Goal: Task Accomplishment & Management: Complete application form

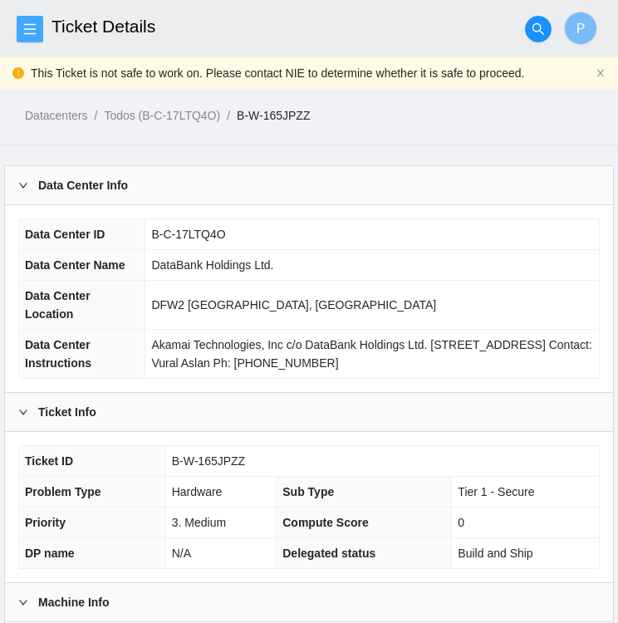
click at [30, 33] on icon "menu" at bounding box center [30, 28] width 12 height 11
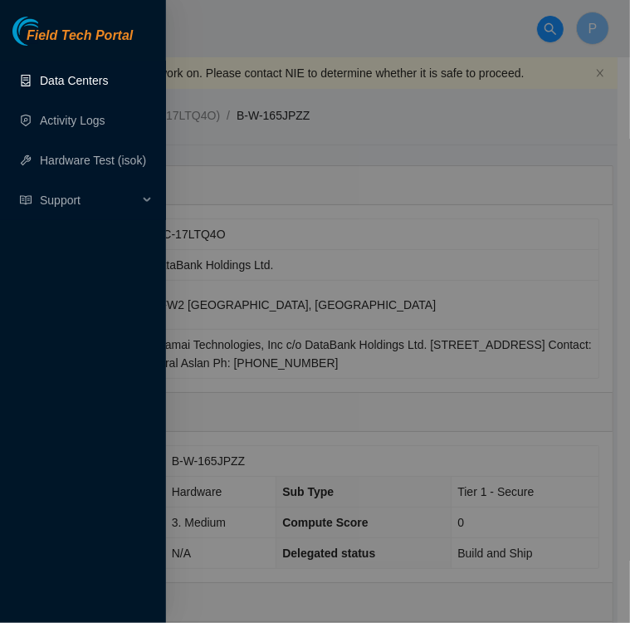
click at [76, 76] on link "Data Centers" at bounding box center [74, 80] width 68 height 13
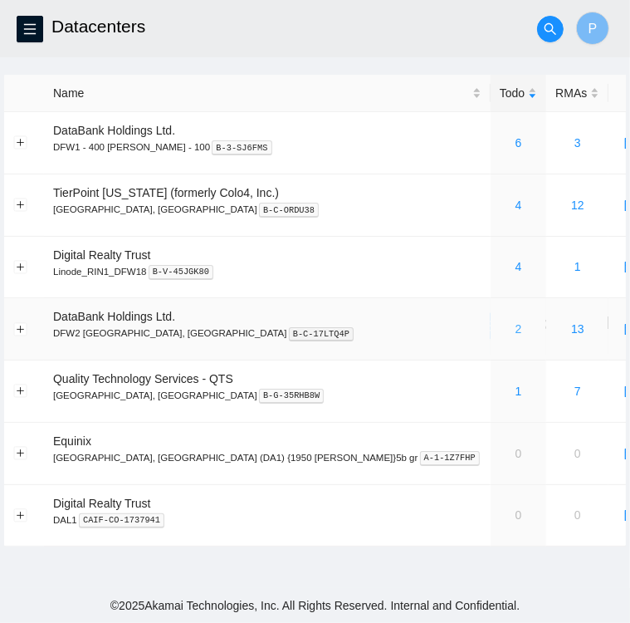
click at [516, 330] on link "2" at bounding box center [519, 328] width 7 height 13
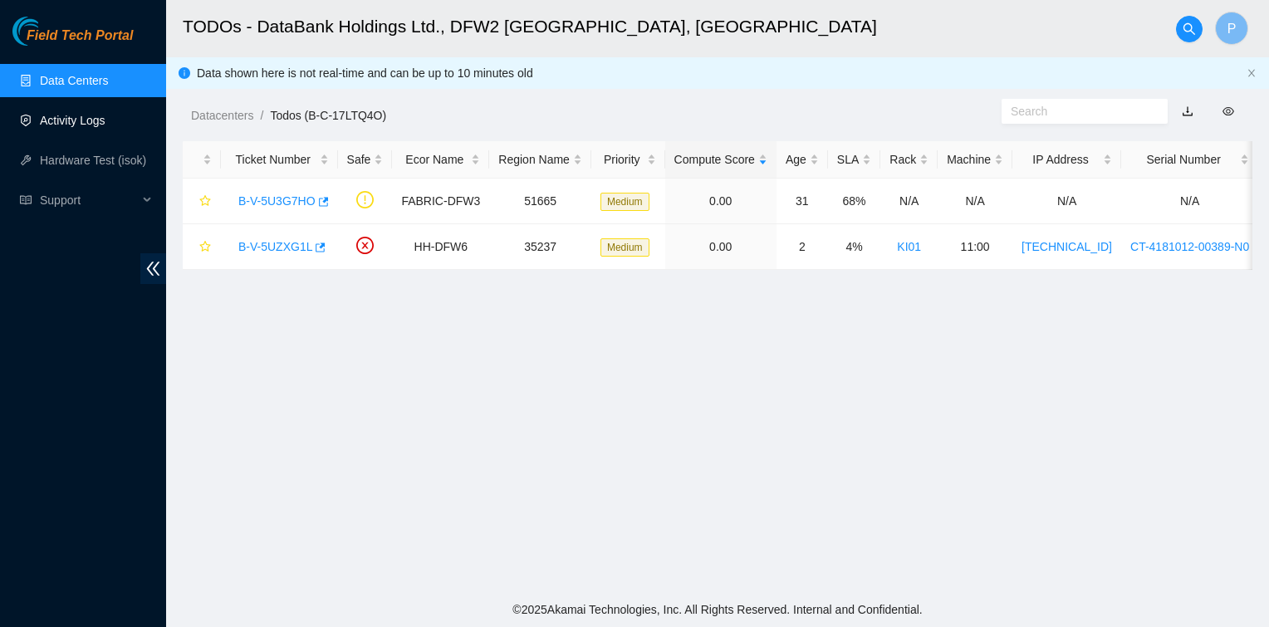
click at [63, 121] on link "Activity Logs" at bounding box center [73, 120] width 66 height 13
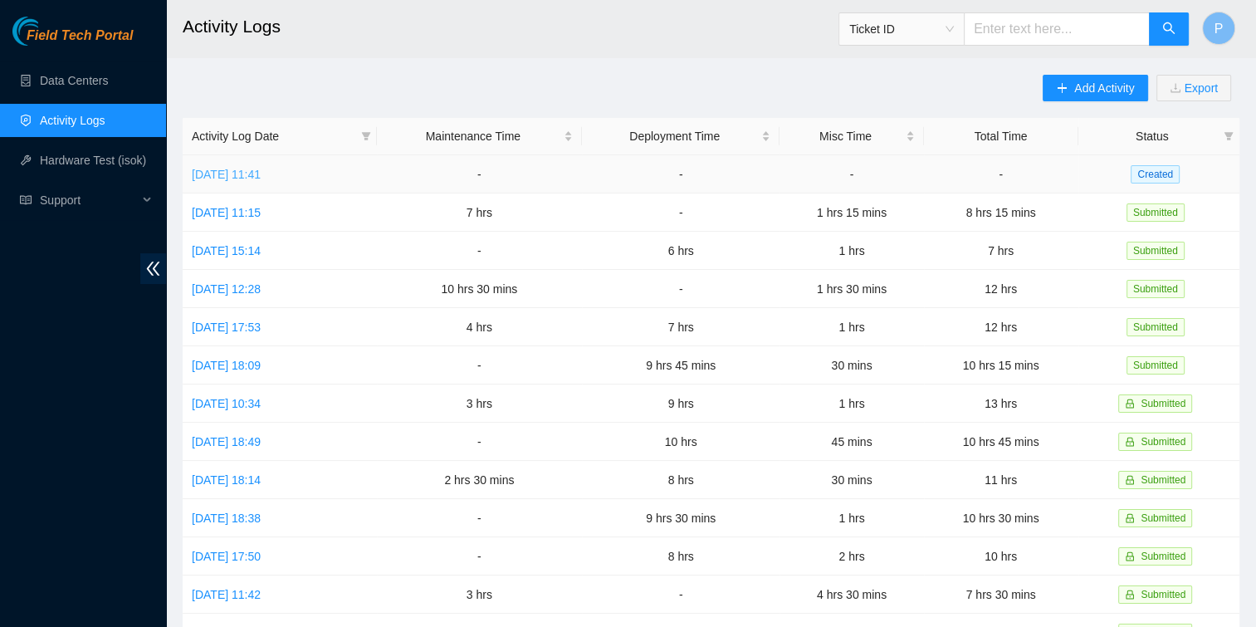
click at [231, 173] on link "Thu, 18 Sep 2025 11:41" at bounding box center [226, 174] width 69 height 13
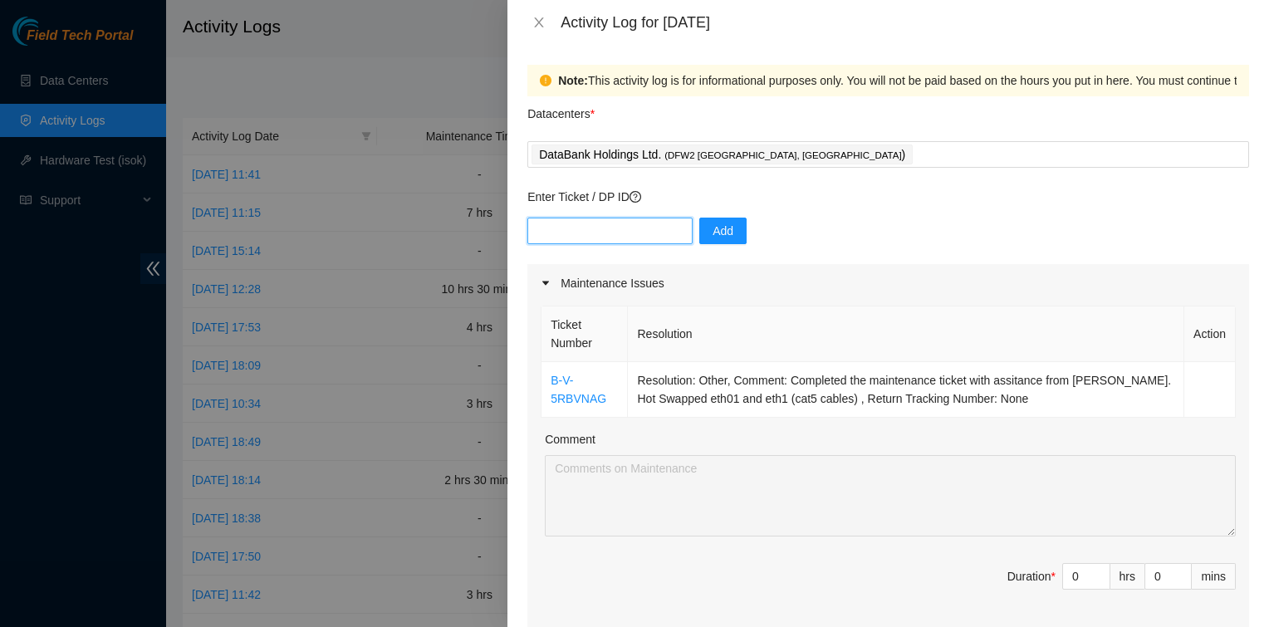
click at [580, 233] on input "text" at bounding box center [609, 231] width 165 height 27
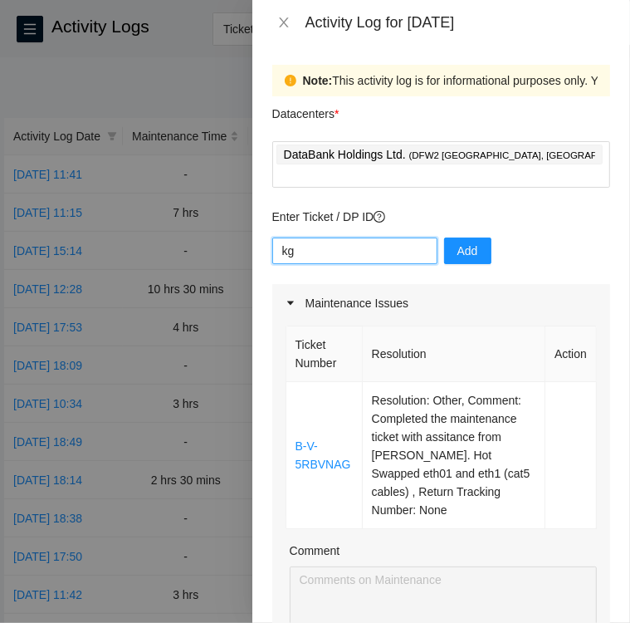
type input "k"
type input "KG13 mgmt rack"
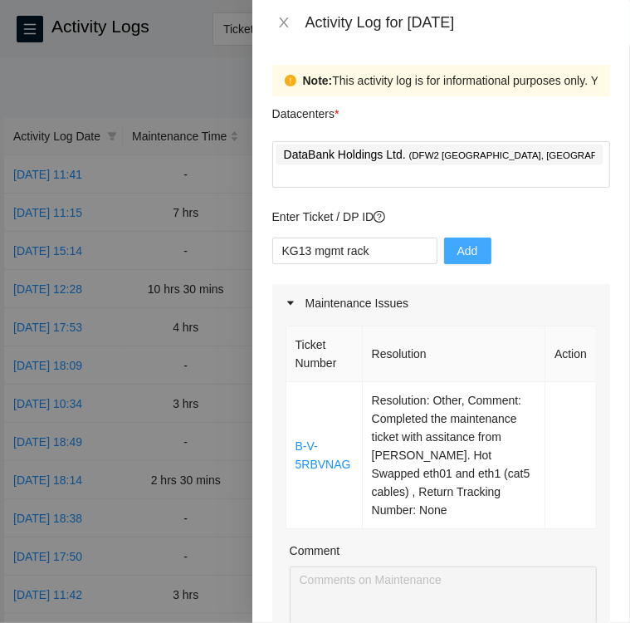
click at [464, 237] on button "Add" at bounding box center [467, 250] width 47 height 27
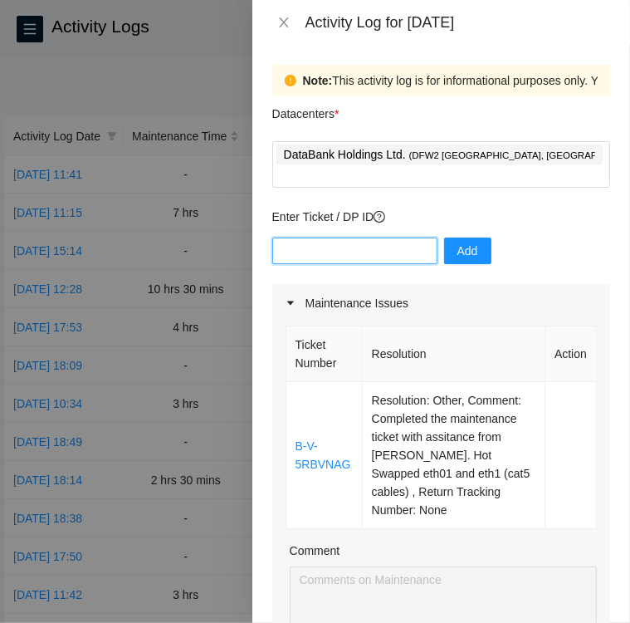
click at [349, 237] on input "text" at bounding box center [354, 250] width 165 height 27
paste input "KG13 mgmt Rack"
type input "KG13 mgmt Rack"
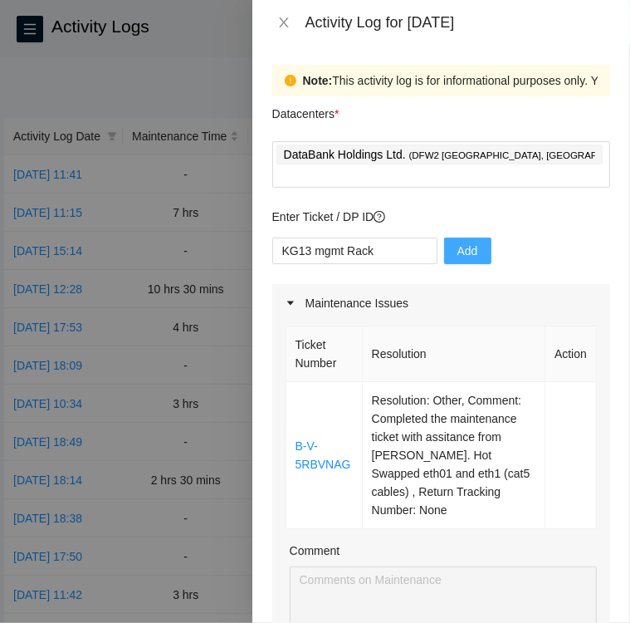
click at [458, 242] on span "Add" at bounding box center [468, 251] width 21 height 18
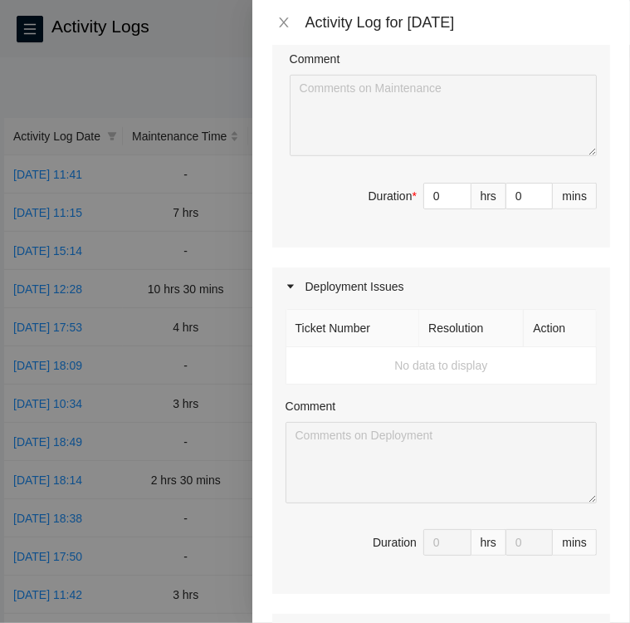
scroll to position [492, 0]
click at [404, 347] on td "No data to display" at bounding box center [441, 365] width 311 height 37
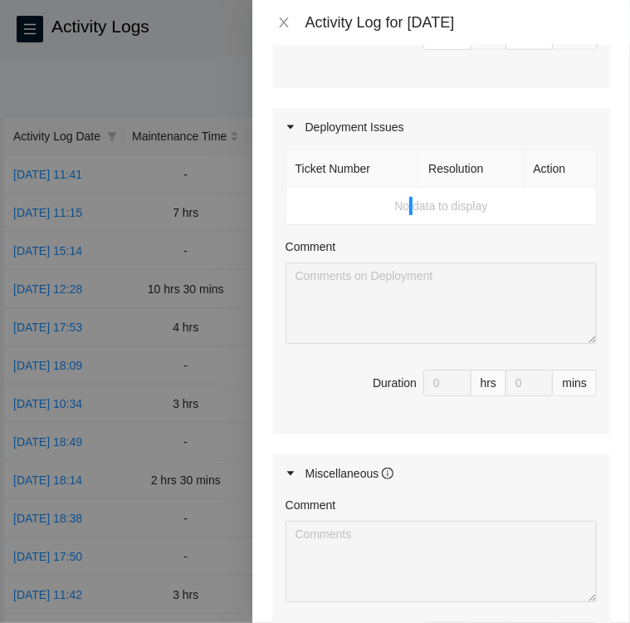
scroll to position [0, 0]
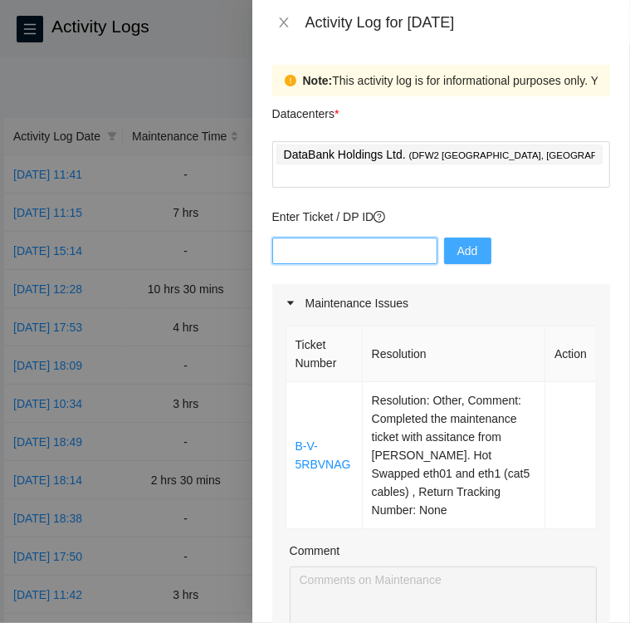
click at [316, 237] on input "text" at bounding box center [354, 250] width 165 height 27
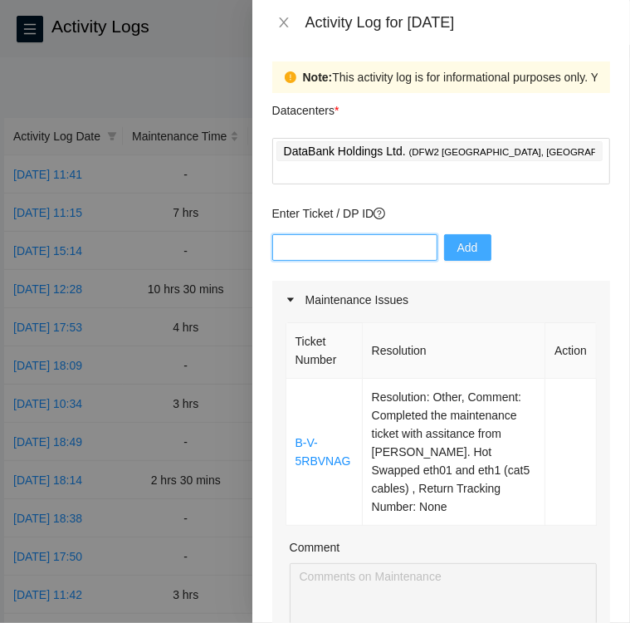
scroll to position [3, 0]
click at [342, 234] on input "text" at bounding box center [354, 247] width 165 height 27
paste input "KG13 mgmt rack"
type input "KG13 mgmt rack"
click at [458, 238] on span "Add" at bounding box center [468, 247] width 21 height 18
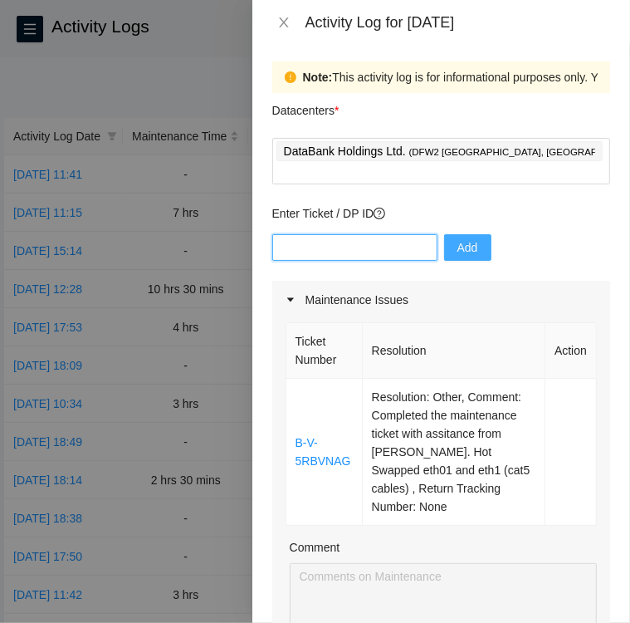
click at [369, 234] on input "text" at bounding box center [354, 247] width 165 height 27
paste input "KG13 mgmt rack"
type input "KG13 mgmt rack"
click at [462, 238] on span "Add" at bounding box center [468, 247] width 21 height 18
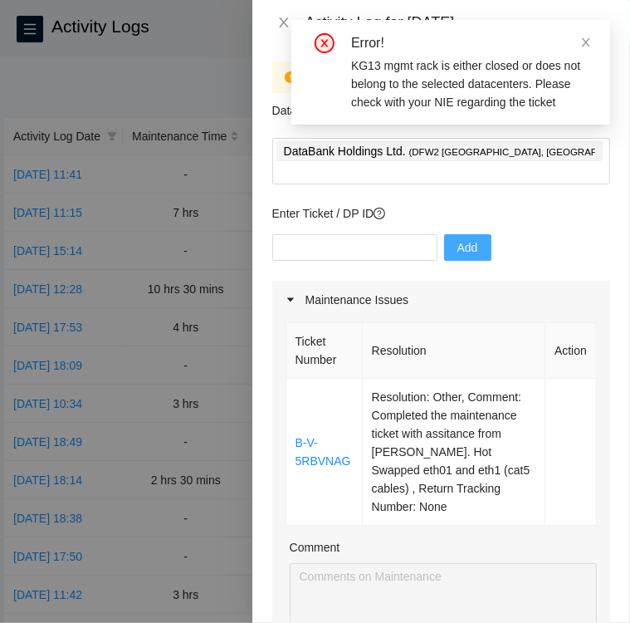
click at [462, 238] on span "Add" at bounding box center [468, 247] width 21 height 18
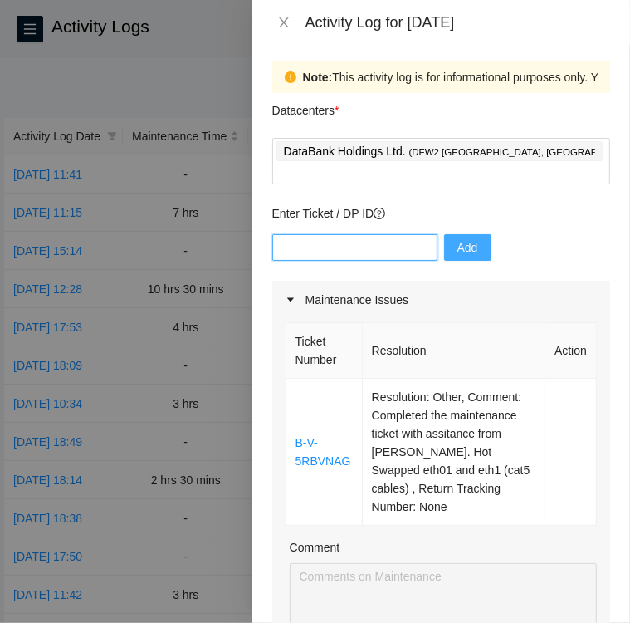
click at [335, 234] on input "text" at bounding box center [354, 247] width 165 height 27
type input "KG13"
click at [463, 238] on span "Add" at bounding box center [468, 247] width 21 height 18
click at [389, 234] on input "text" at bounding box center [354, 247] width 165 height 27
type input "kg13"
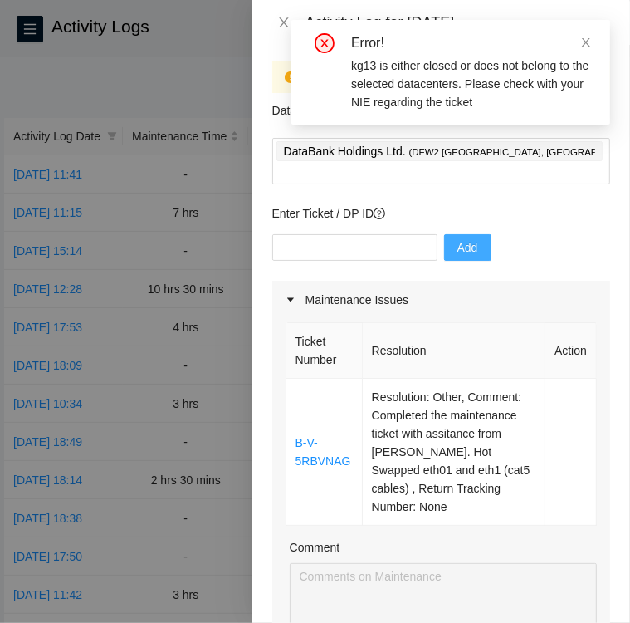
click at [549, 204] on p "Enter Ticket / DP ID" at bounding box center [441, 213] width 338 height 18
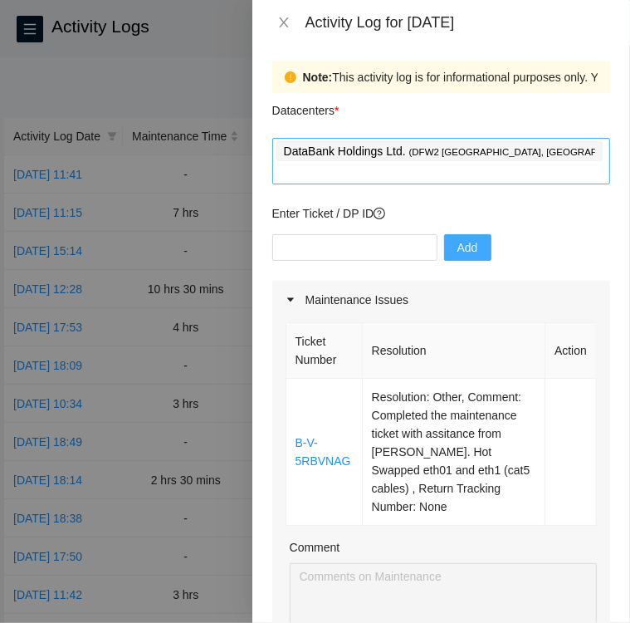
click at [549, 149] on div "DataBank Holdings Ltd. ( DFW2 Richardson, TX )" at bounding box center [442, 161] width 330 height 43
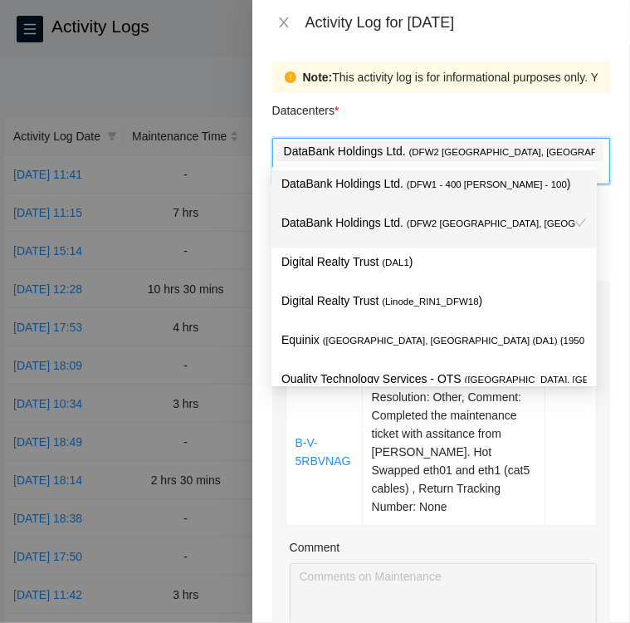
click at [426, 227] on span "( DFW2 Richardson, TX" at bounding box center [525, 223] width 237 height 10
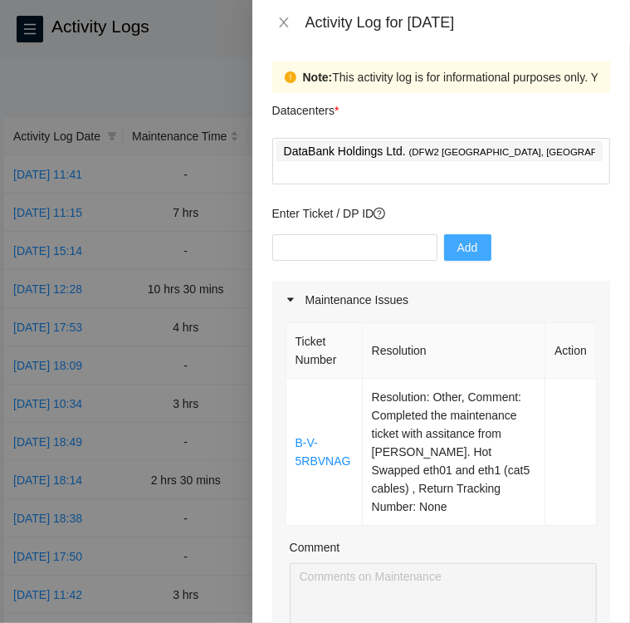
click at [558, 111] on div "Datacenters *" at bounding box center [441, 115] width 338 height 45
click at [209, 27] on div at bounding box center [315, 311] width 630 height 623
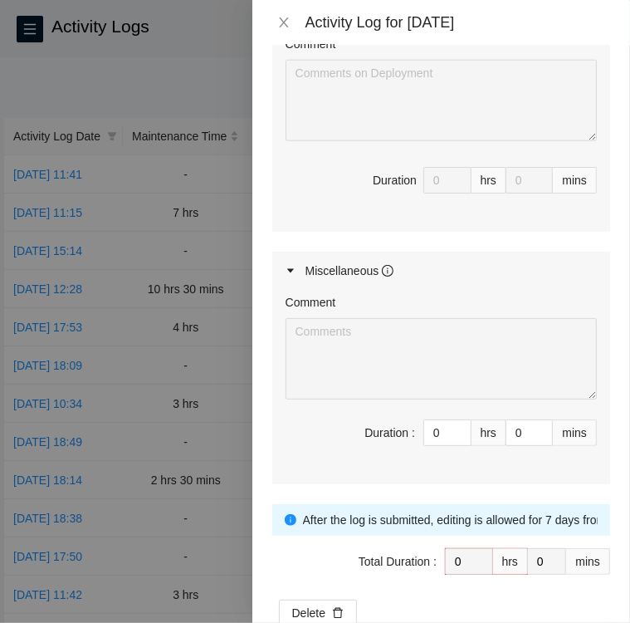
scroll to position [0, 0]
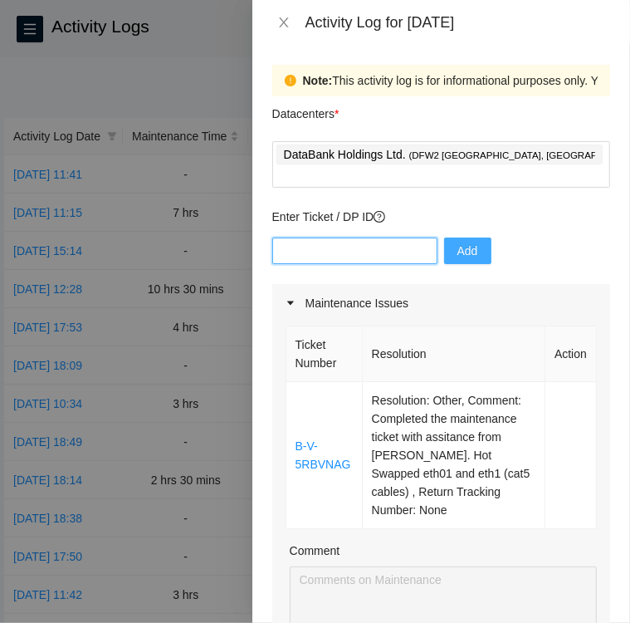
click at [369, 237] on input "text" at bounding box center [354, 250] width 165 height 27
click at [27, 208] on div at bounding box center [315, 311] width 630 height 623
click at [285, 18] on icon "close" at bounding box center [283, 22] width 13 height 13
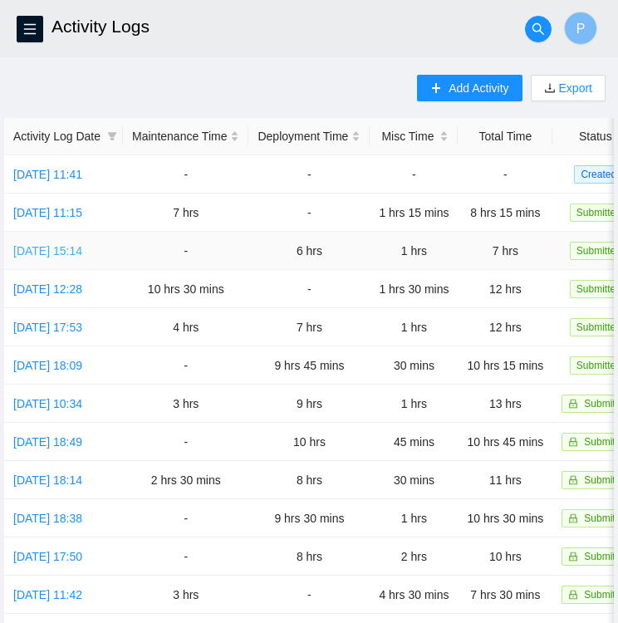
click at [82, 250] on link "[DATE] 15:14" at bounding box center [47, 250] width 69 height 13
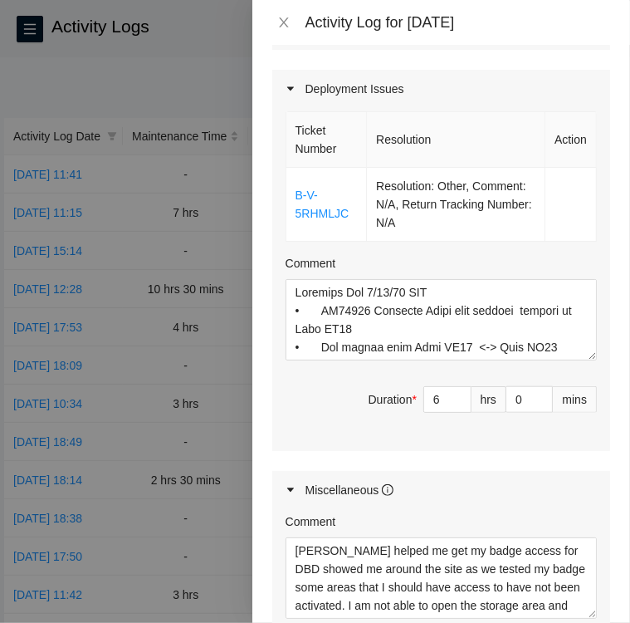
scroll to position [541, 0]
click at [128, 59] on div at bounding box center [315, 311] width 630 height 623
click at [37, 32] on div at bounding box center [315, 311] width 630 height 623
click at [23, 31] on div at bounding box center [315, 311] width 630 height 623
click at [126, 71] on div at bounding box center [315, 311] width 630 height 623
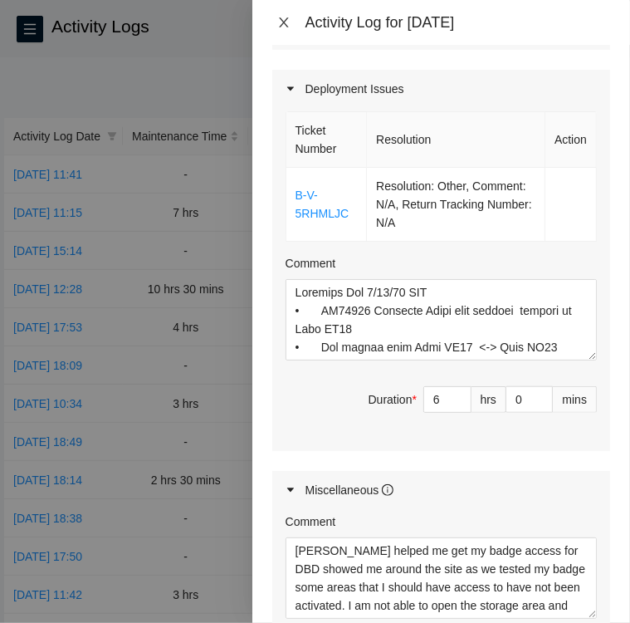
click at [289, 23] on icon "close" at bounding box center [283, 22] width 13 height 13
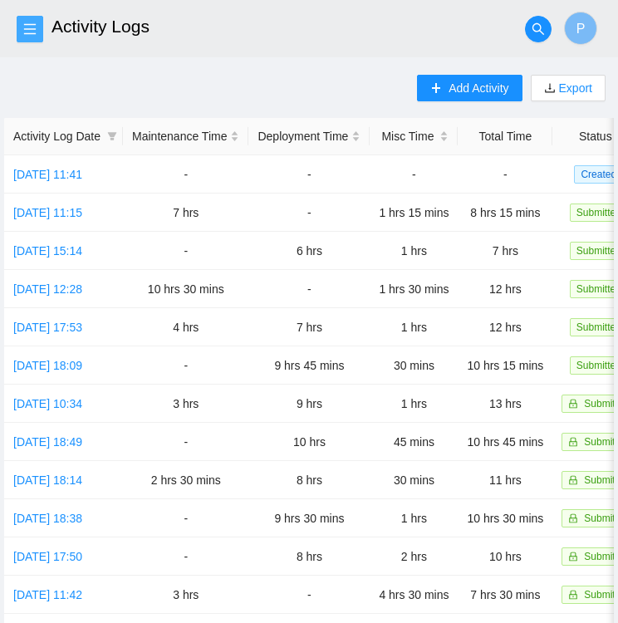
click at [33, 36] on button "button" at bounding box center [30, 29] width 27 height 27
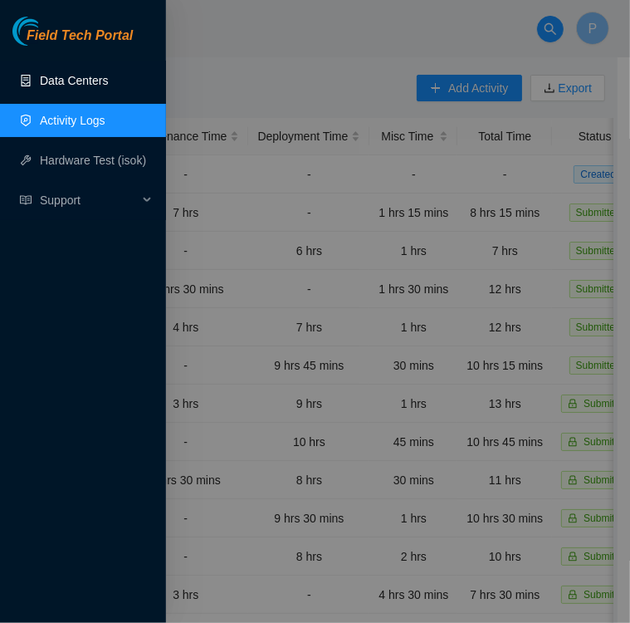
click at [93, 85] on link "Data Centers" at bounding box center [74, 80] width 68 height 13
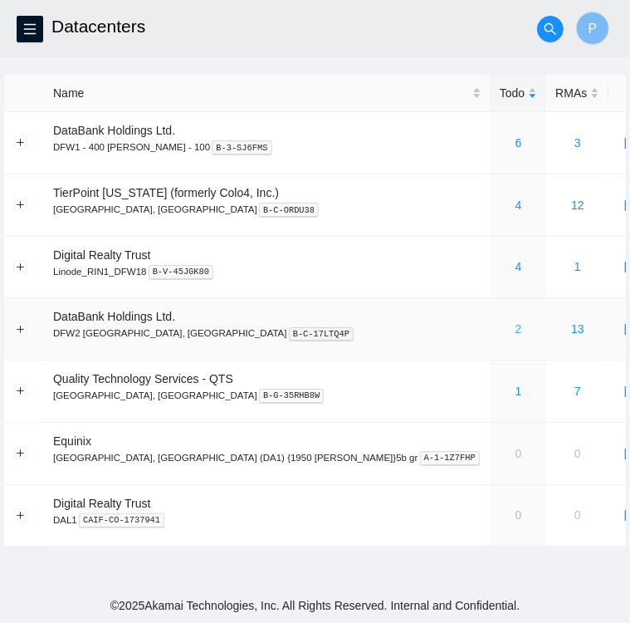
click at [516, 330] on link "2" at bounding box center [519, 328] width 7 height 13
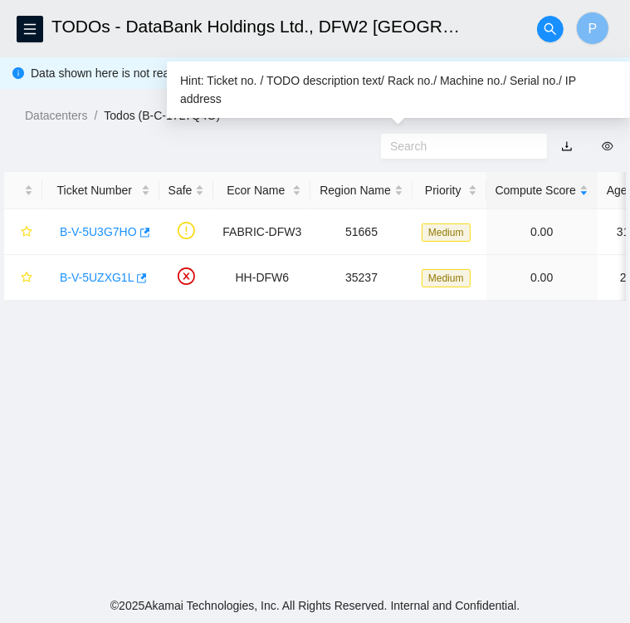
click at [419, 149] on input "text" at bounding box center [457, 146] width 135 height 18
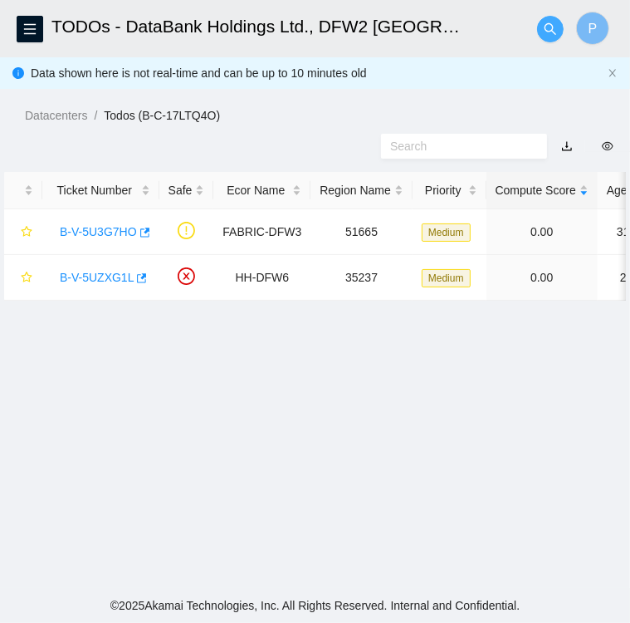
click at [545, 31] on icon "search" at bounding box center [550, 28] width 13 height 13
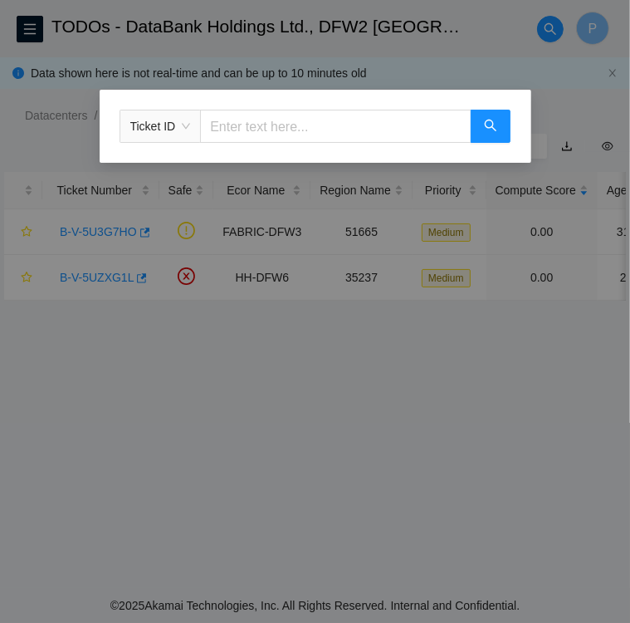
click at [273, 127] on input "text" at bounding box center [335, 126] width 271 height 33
paste input "B-V-5VQNYSE"
type input "B-V-5VQNYSE"
click at [487, 124] on icon "search" at bounding box center [490, 125] width 13 height 13
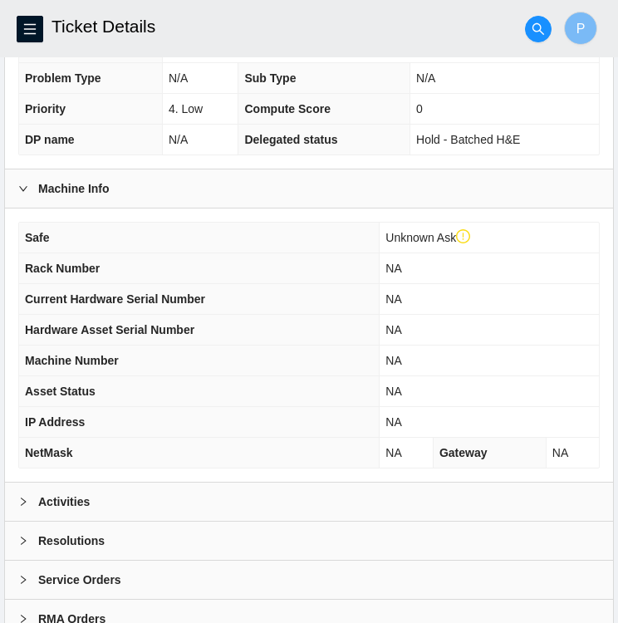
scroll to position [414, 0]
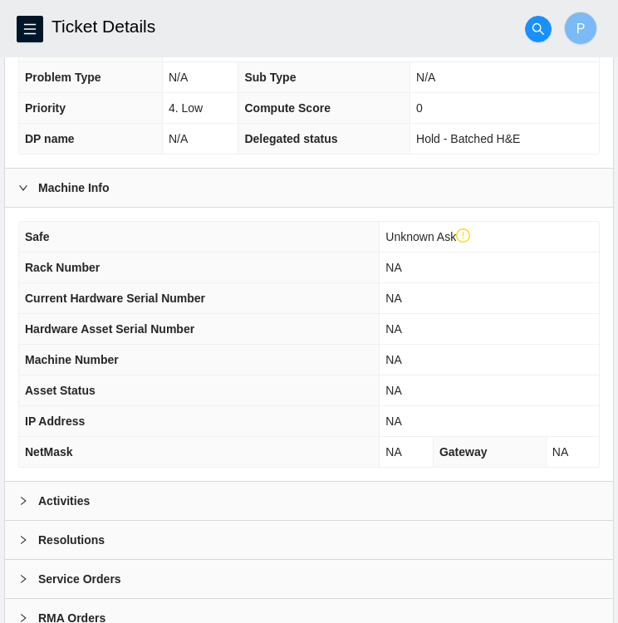
click at [23, 492] on div at bounding box center [28, 501] width 20 height 18
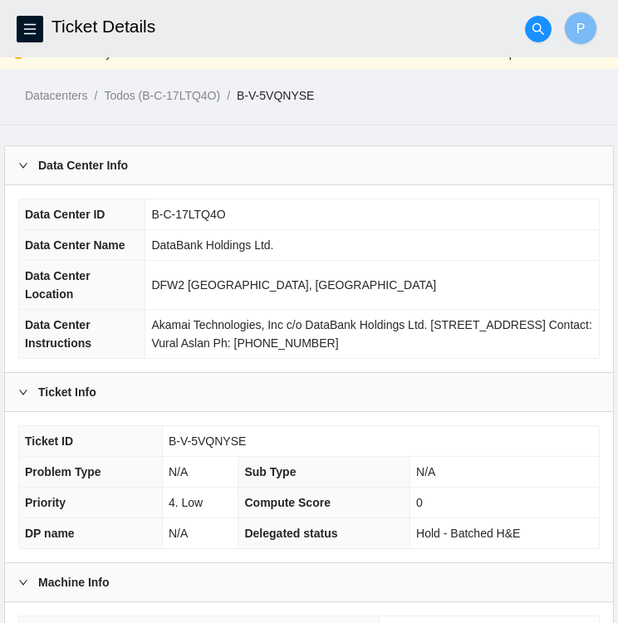
scroll to position [0, 0]
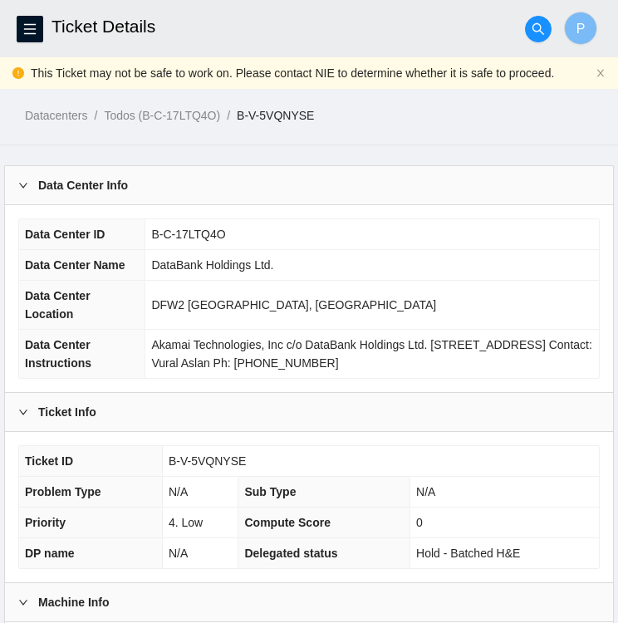
click at [310, 109] on link "B-V-5VQNYSE" at bounding box center [275, 115] width 77 height 13
drag, startPoint x: 321, startPoint y: 115, endPoint x: 236, endPoint y: 117, distance: 84.7
click at [236, 117] on ol "Datacenters / Todos (B-C-17LTQ4O) / B-V-5VQNYSE /" at bounding box center [321, 115] width 593 height 18
copy ol "B-V-5VQNYSE"
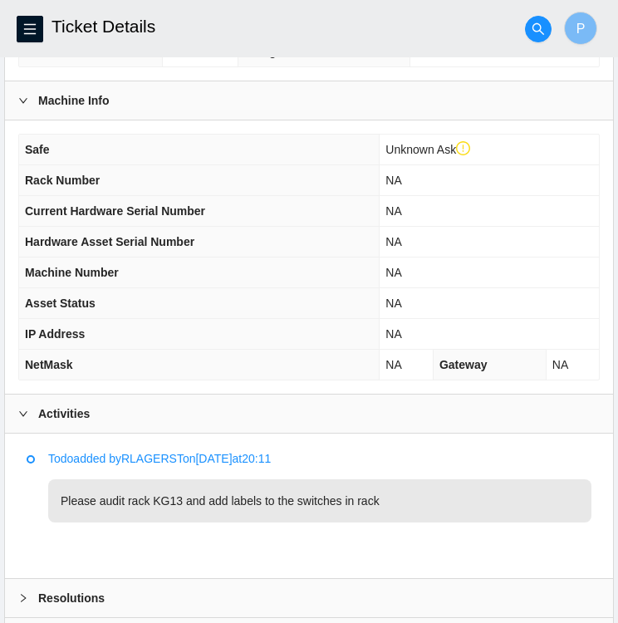
scroll to position [608, 0]
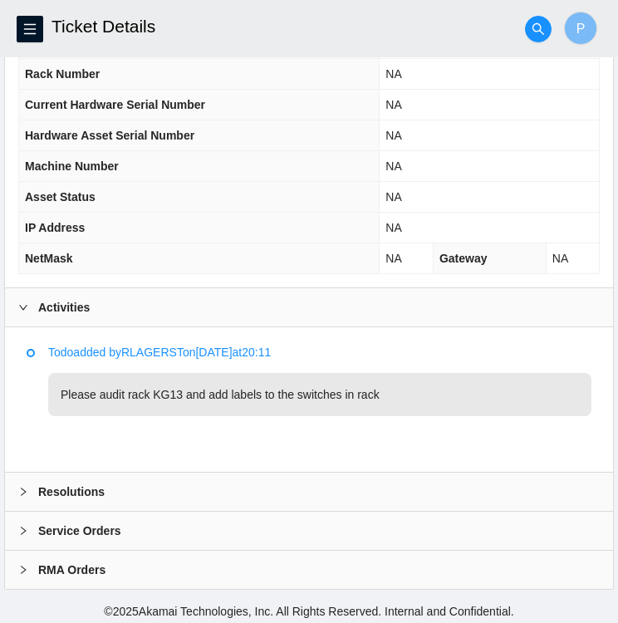
click at [23, 487] on icon "right" at bounding box center [23, 492] width 10 height 10
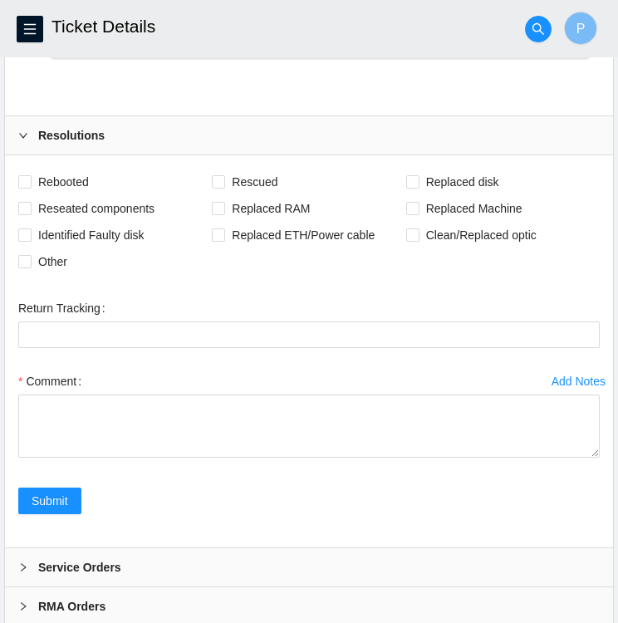
scroll to position [967, 0]
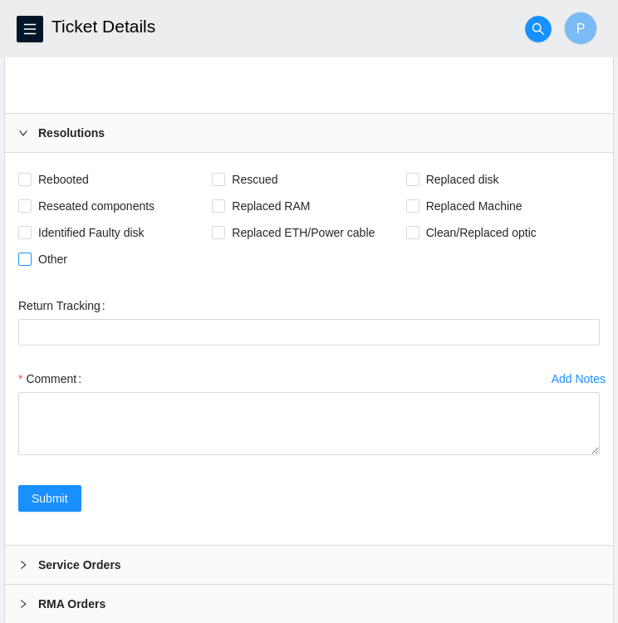
click at [27, 258] on input "Other" at bounding box center [24, 258] width 12 height 12
checkbox input "true"
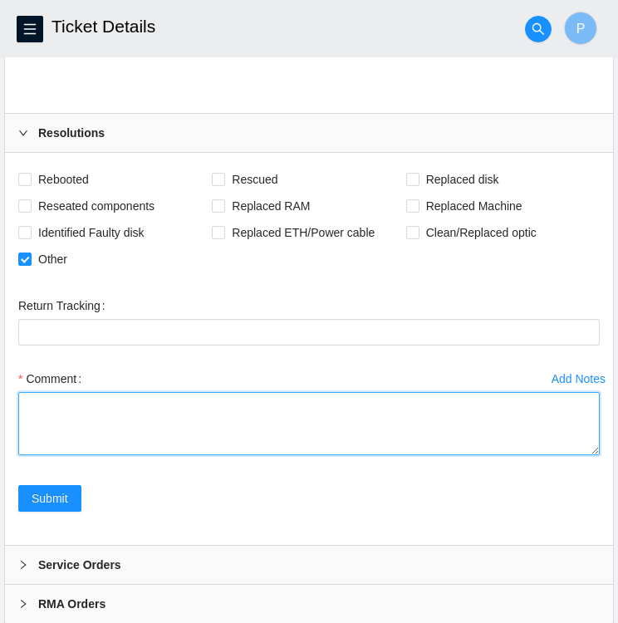
click at [167, 404] on textarea "Comment" at bounding box center [308, 423] width 581 height 63
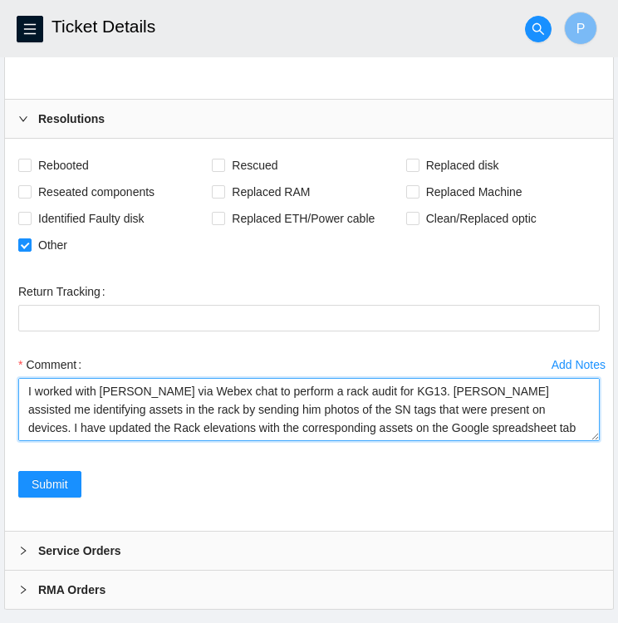
scroll to position [13, 0]
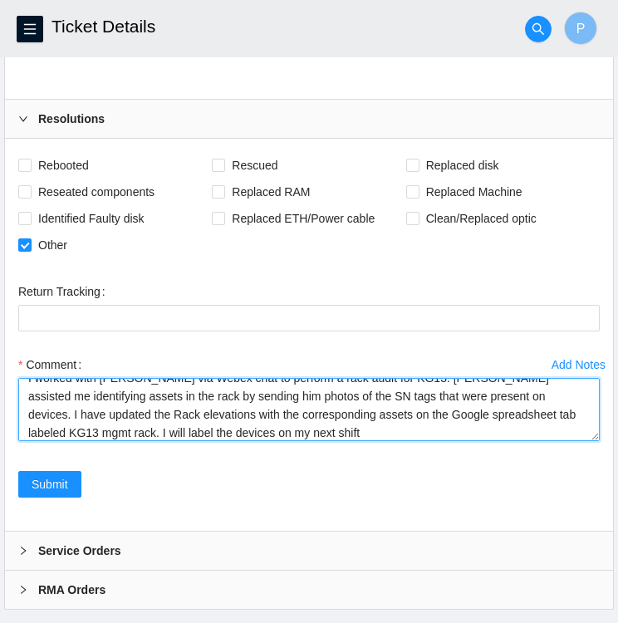
click at [239, 428] on textarea "I worked with Robert via Webex chat to perform a rack audit for KG13. Robert as…" at bounding box center [308, 409] width 581 height 63
click at [553, 411] on textarea "I worked with Robert via Webex chat to perform a rack audit for KG13. Robert as…" at bounding box center [308, 409] width 581 height 63
paste textarea "https://docs.google.com/spreadsheets/d/1JMVRkQH4yH9_npfo2IEECf68rX2bH6bX35rKPjc…"
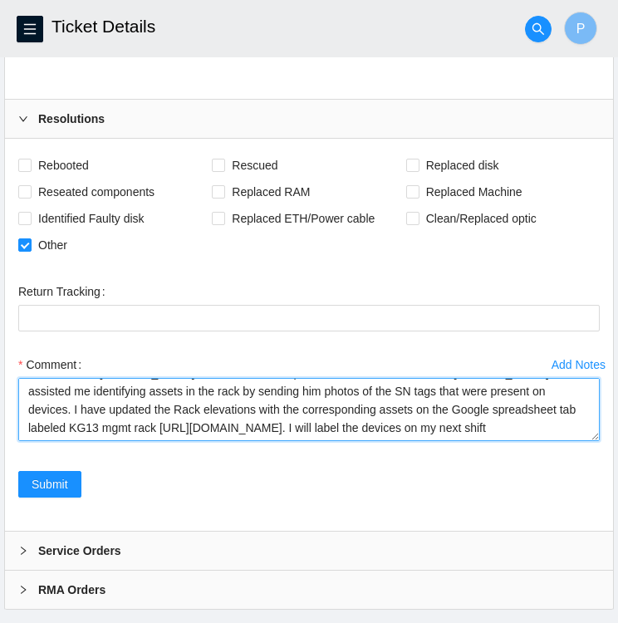
click at [419, 433] on textarea "I worked with Robert via Webex chat to perform a rack audit for KG13. Robert as…" at bounding box center [308, 409] width 581 height 63
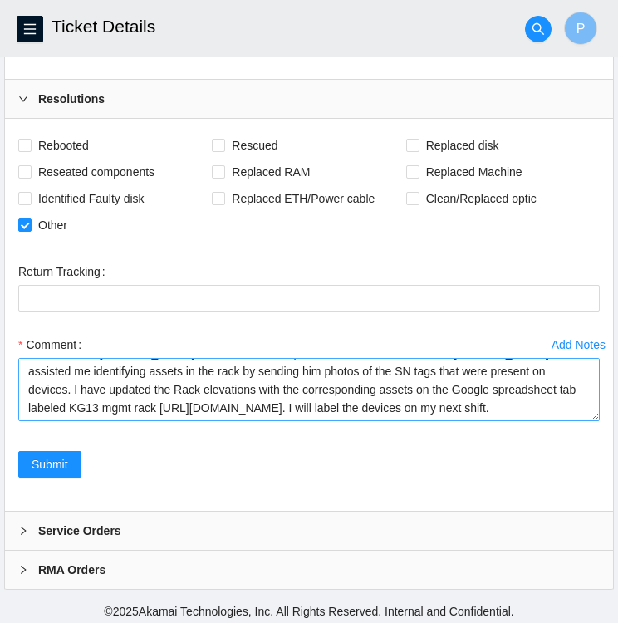
scroll to position [36, 0]
click at [450, 399] on textarea "I worked with Robert via Webex chat to perform a rack audit for KG13. Robert as…" at bounding box center [308, 389] width 581 height 63
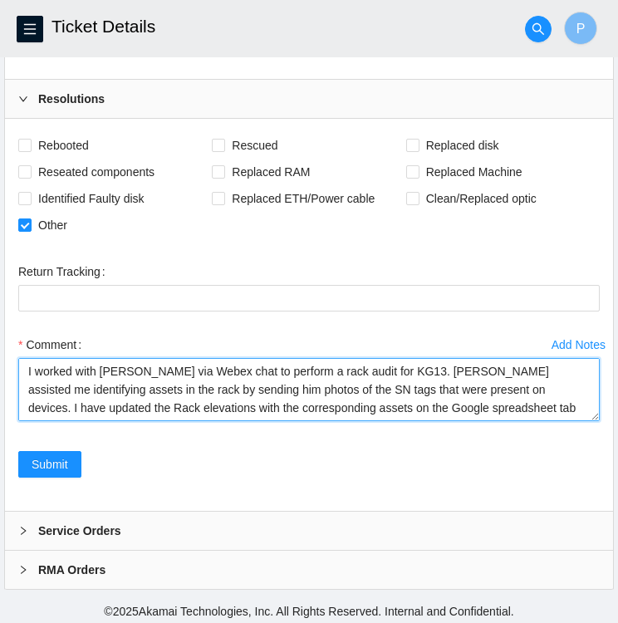
click at [450, 399] on textarea "I worked with Robert via Webex chat to perform a rack audit for KG13. Robert as…" at bounding box center [308, 389] width 581 height 63
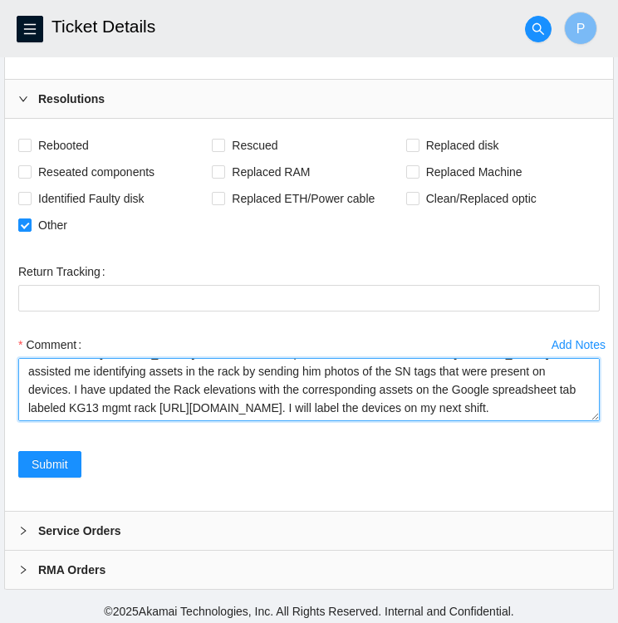
scroll to position [28, 0]
click at [556, 373] on textarea "I worked with Robert via Webex chat to perform a rack audit for KG13. Robert as…" at bounding box center [308, 389] width 581 height 63
type textarea "I worked with Robert via Webex chat to perform a rack audit for KG13. Robert as…"
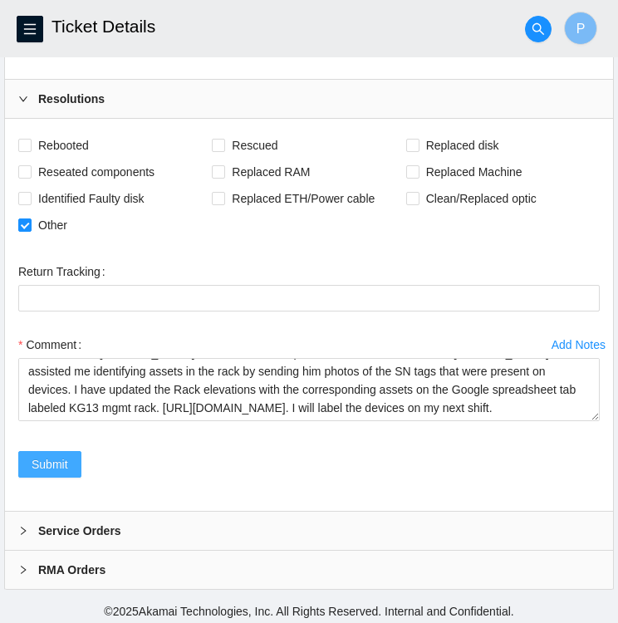
click at [59, 455] on span "Submit" at bounding box center [50, 464] width 37 height 18
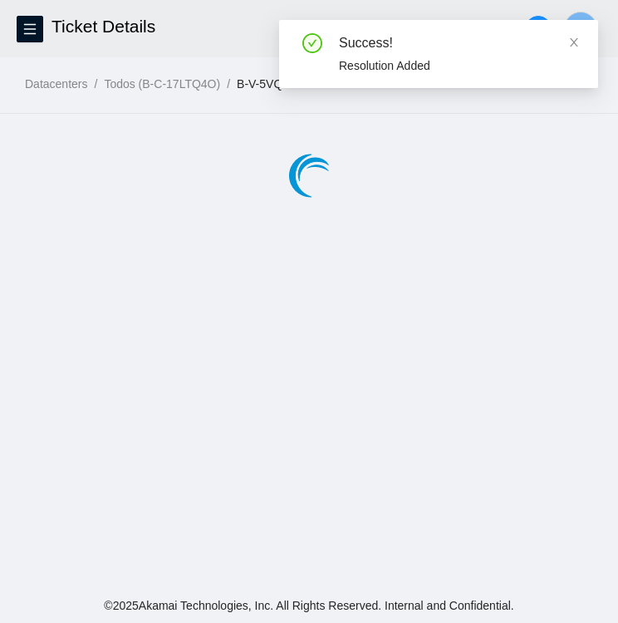
scroll to position [0, 0]
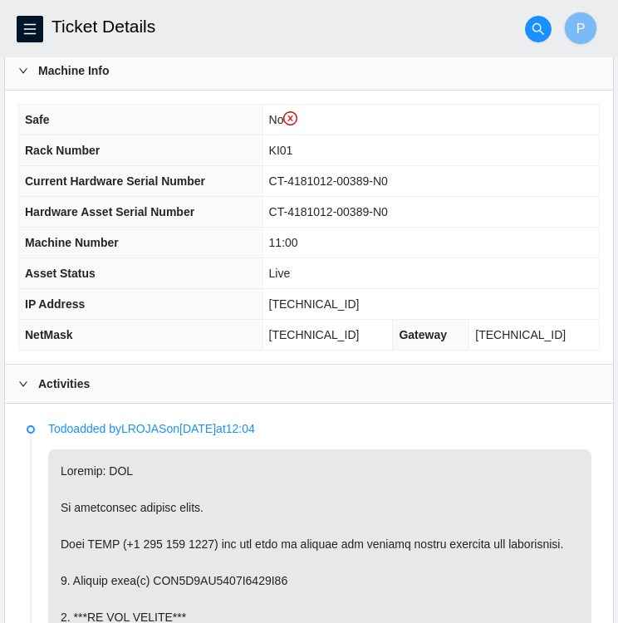
scroll to position [532, 0]
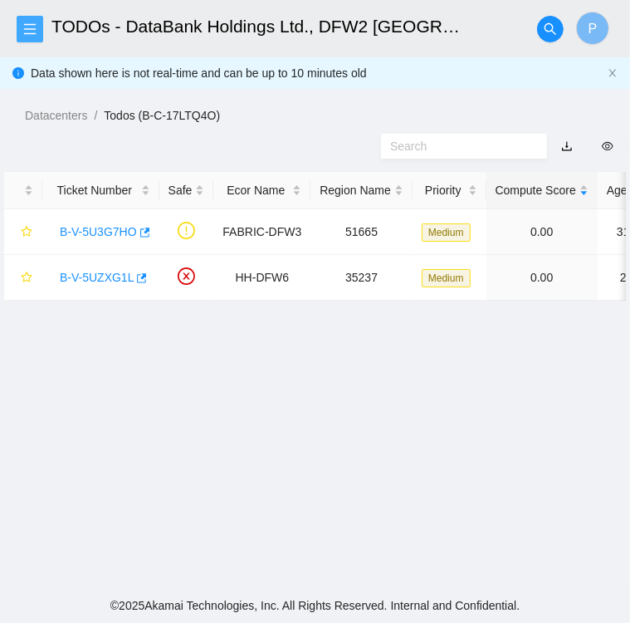
click at [33, 21] on button "button" at bounding box center [30, 29] width 27 height 27
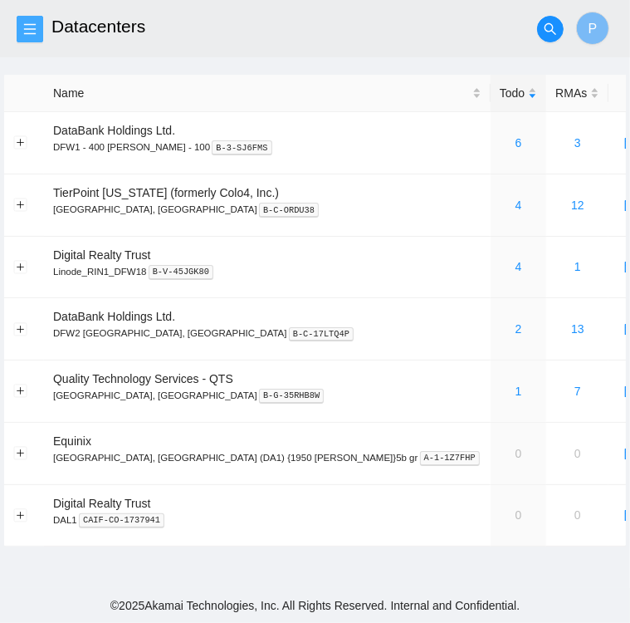
click at [33, 29] on icon "menu" at bounding box center [30, 28] width 12 height 11
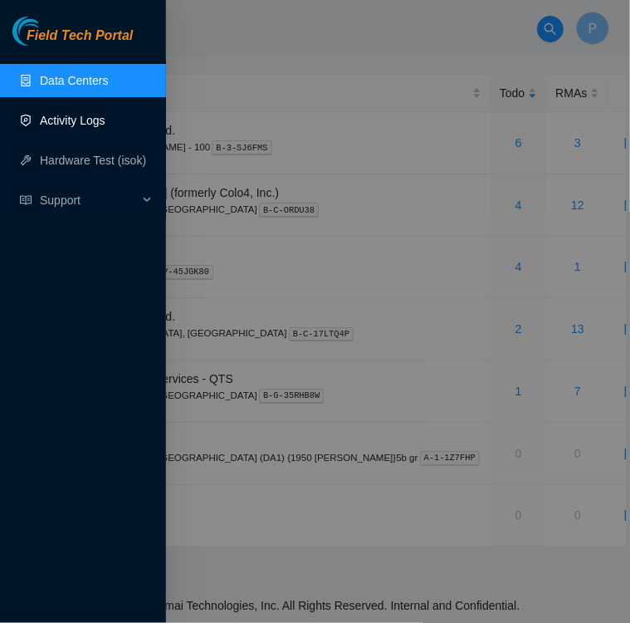
click at [71, 120] on link "Activity Logs" at bounding box center [73, 120] width 66 height 13
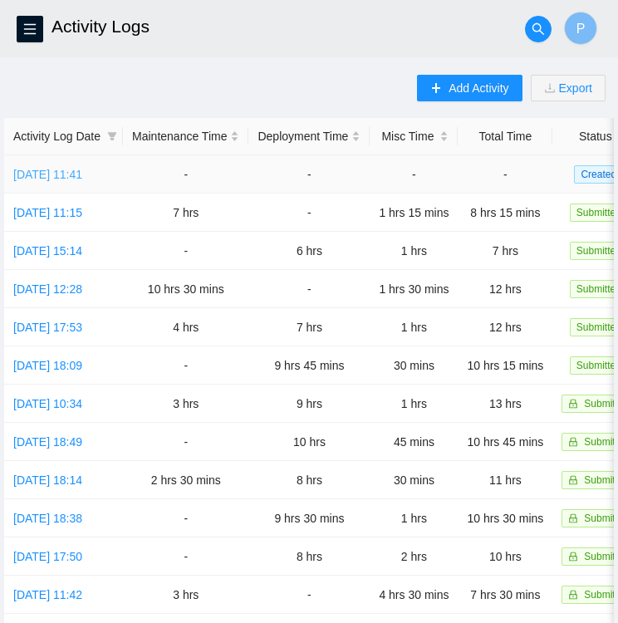
click at [79, 174] on link "Thu, 18 Sep 2025 11:41" at bounding box center [47, 174] width 69 height 13
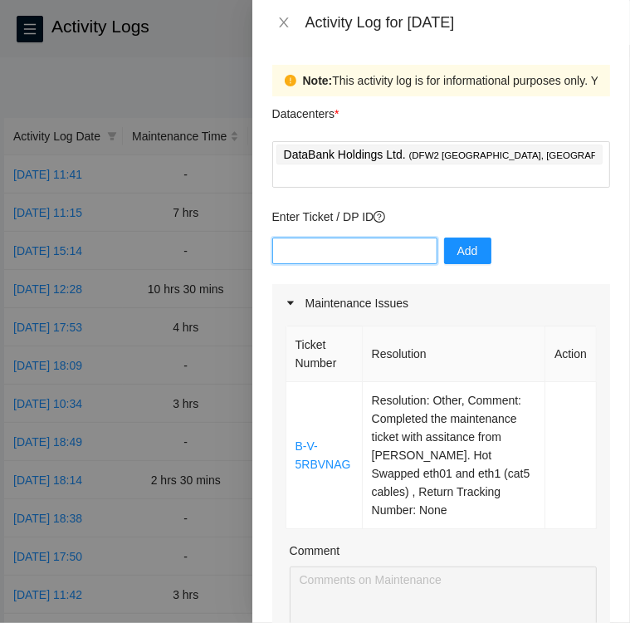
click at [318, 237] on input "text" at bounding box center [354, 250] width 165 height 27
paste input "B-V-5VQNYSE"
type input "B-V-5VQNYSE"
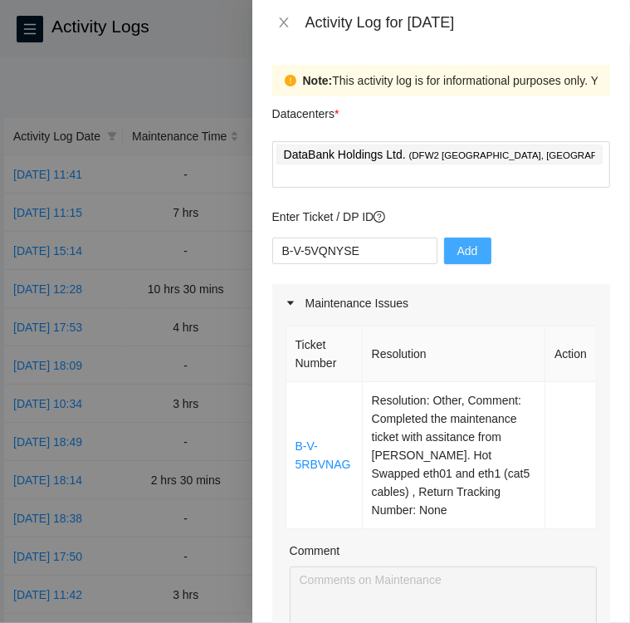
click at [462, 242] on span "Add" at bounding box center [468, 251] width 21 height 18
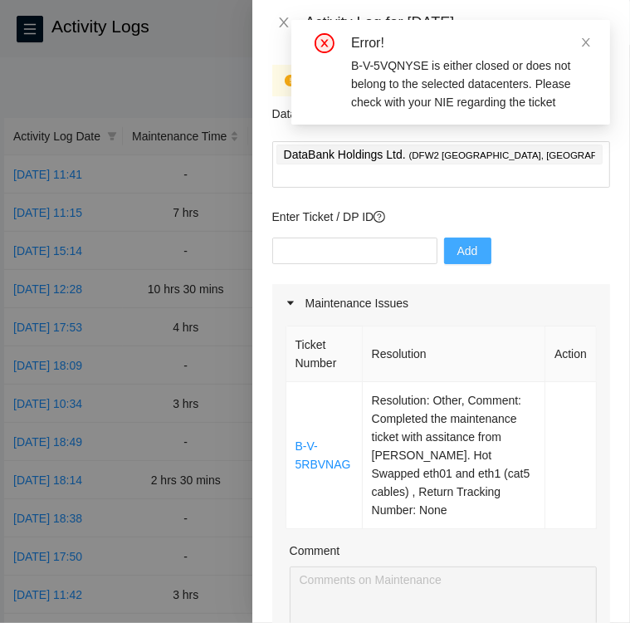
click at [188, 86] on div at bounding box center [315, 311] width 630 height 623
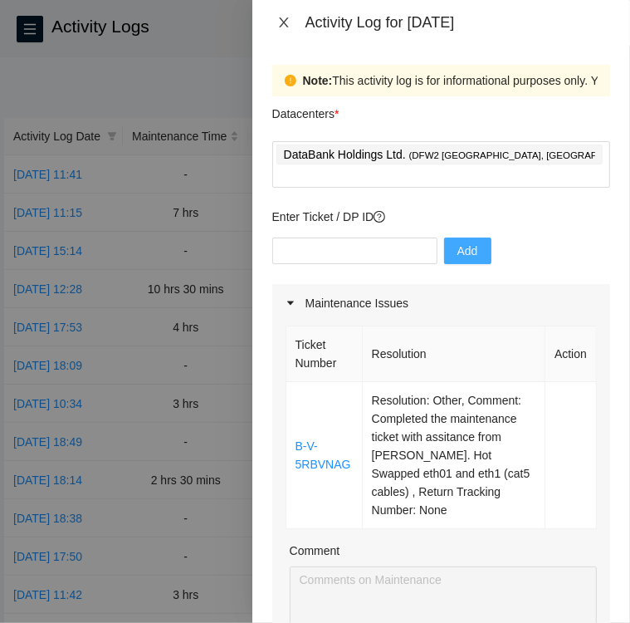
click at [286, 21] on icon "close" at bounding box center [283, 22] width 13 height 13
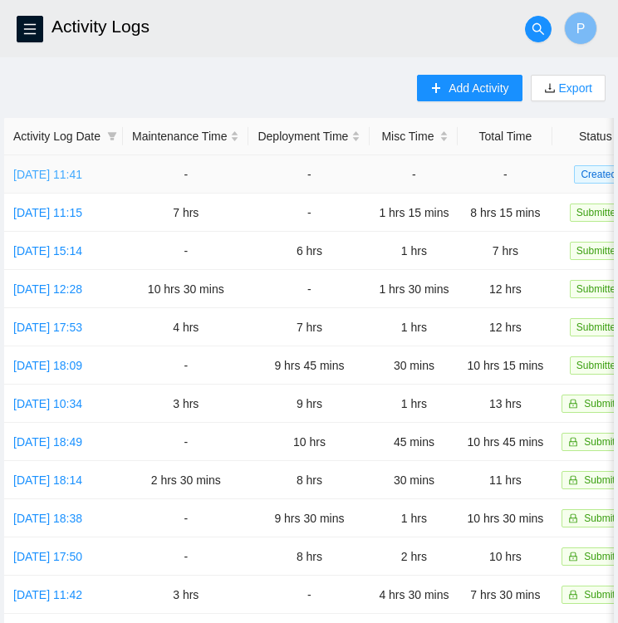
click at [40, 174] on link "[DATE] 11:41" at bounding box center [47, 174] width 69 height 13
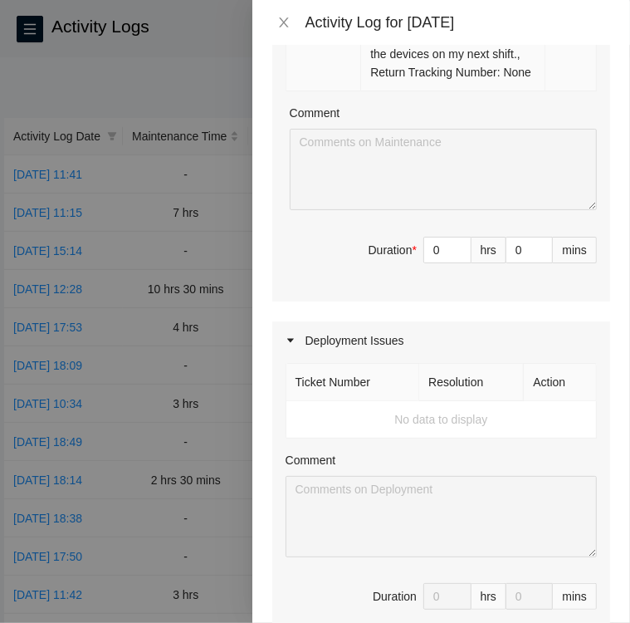
scroll to position [751, 0]
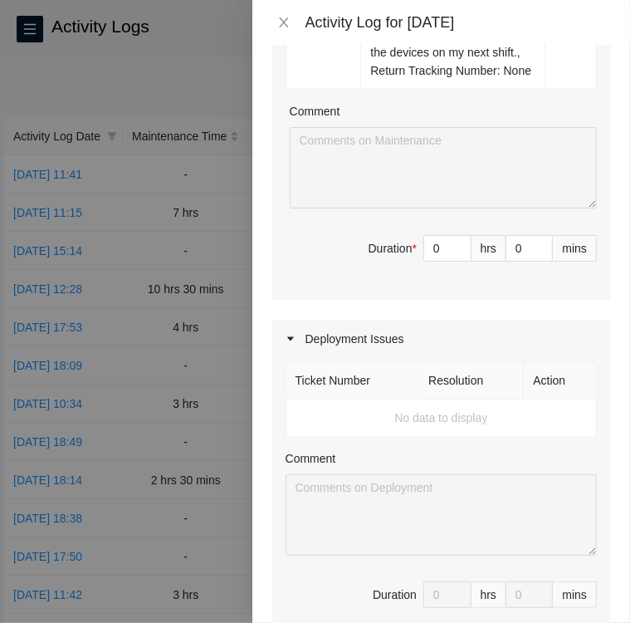
type input "1"
type input "2"
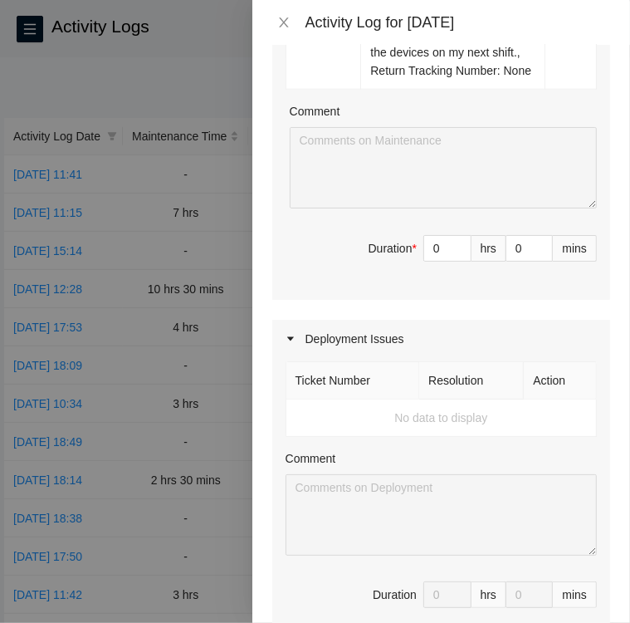
type input "3"
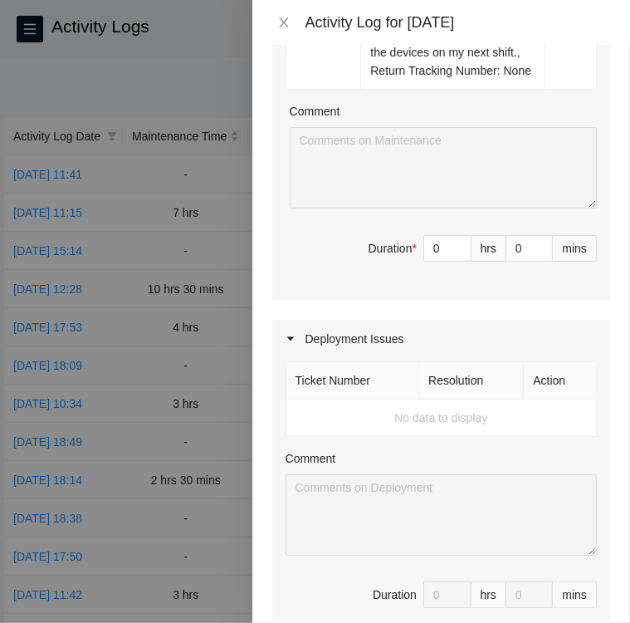
type input "4"
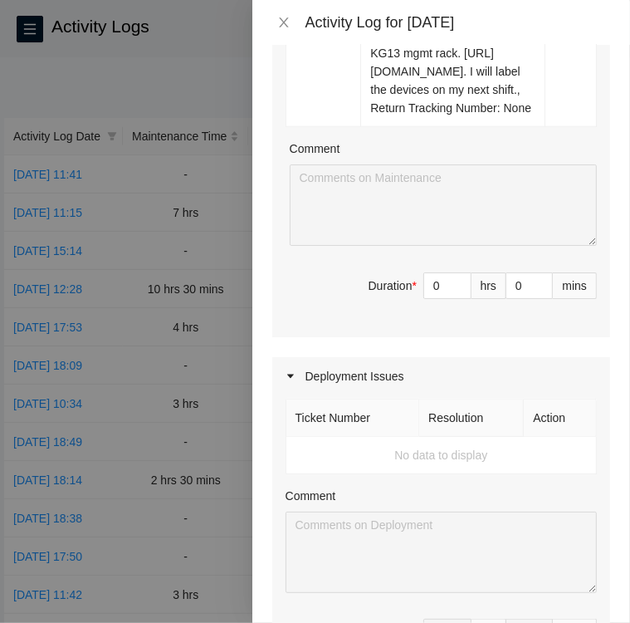
scroll to position [927, 0]
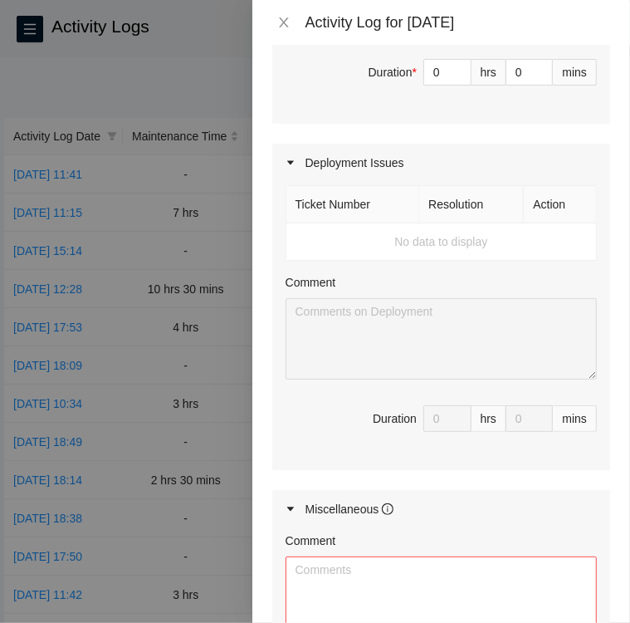
type input "3"
type input "30"
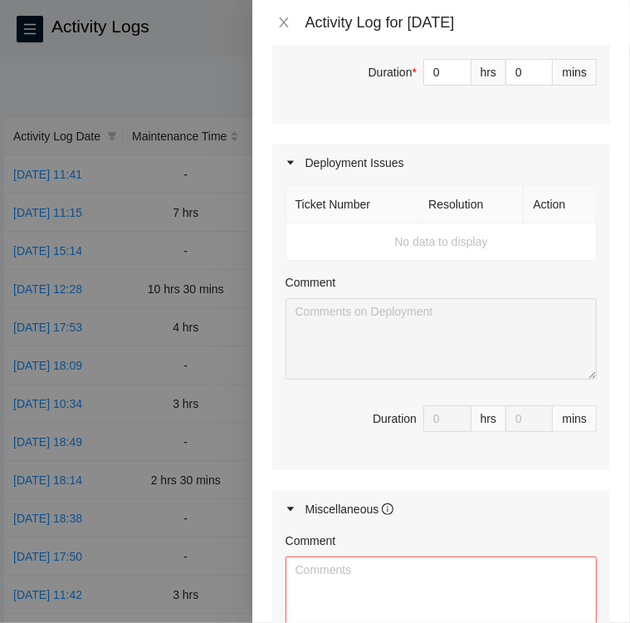
type input "30"
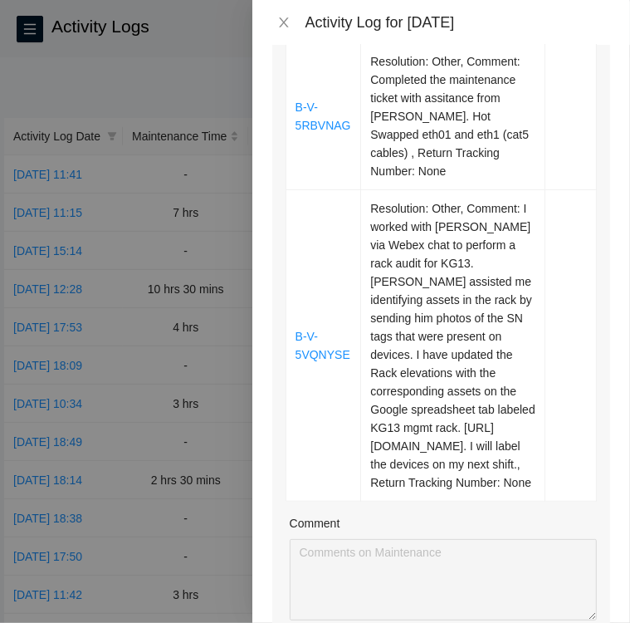
scroll to position [339, 0]
type input "30"
type input "1"
type input "4"
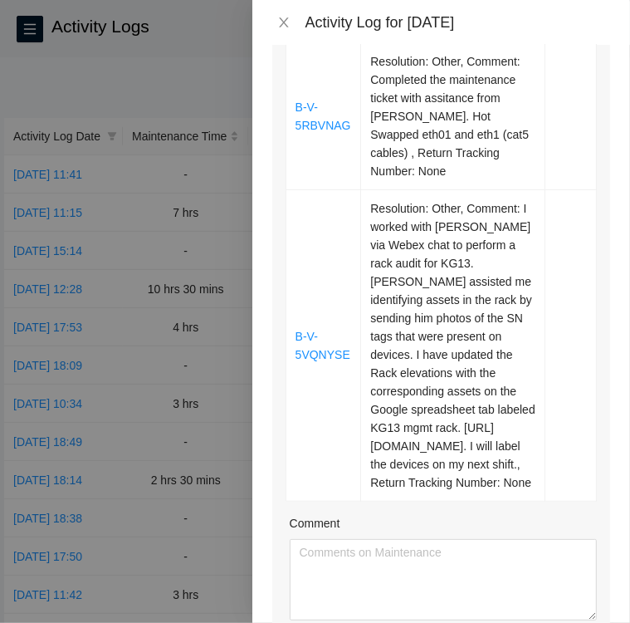
drag, startPoint x: 451, startPoint y: 378, endPoint x: 435, endPoint y: 395, distance: 23.5
type input "3"
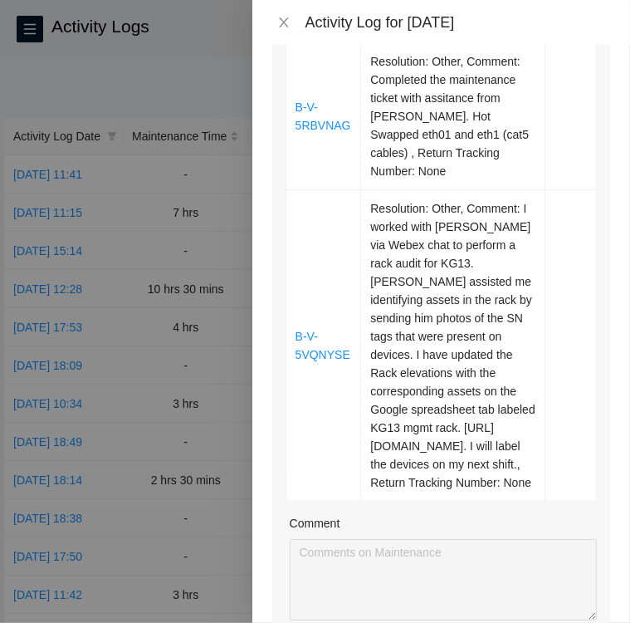
type input "4"
type input "7"
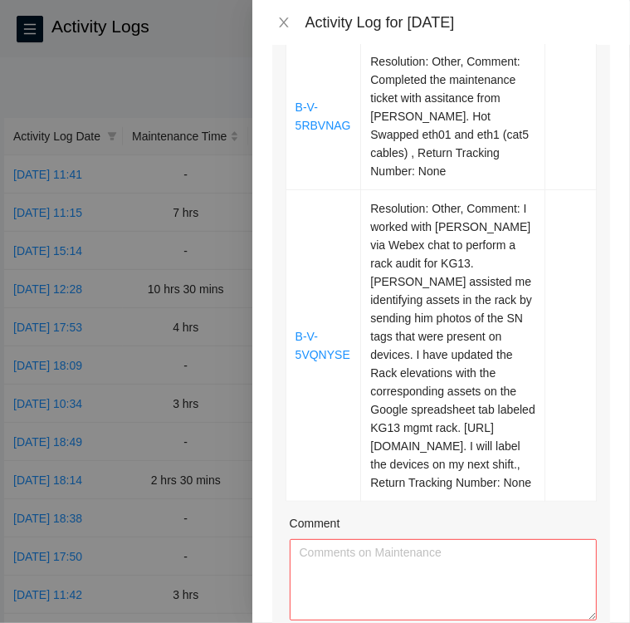
type input "4"
type input "30"
type input "8"
type input "0"
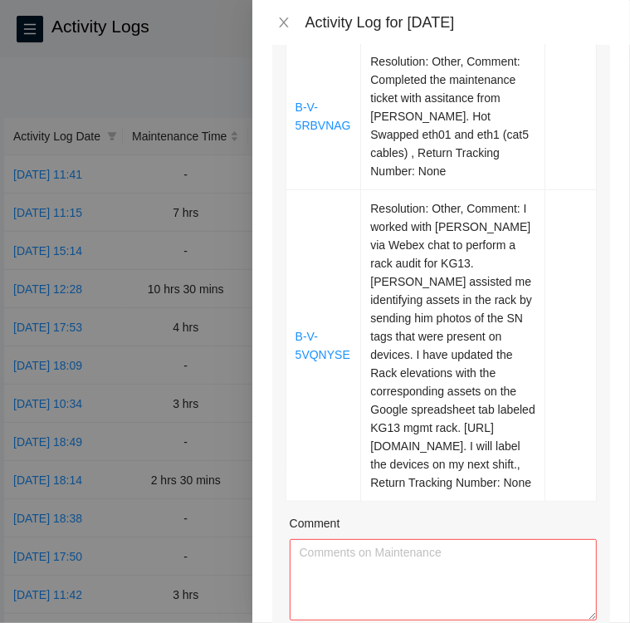
type input "30"
click at [532, 448] on div "Ticket Number Resolution Action B-V-5RBVNAG Resolution: Other, Comment: Complet…" at bounding box center [441, 355] width 338 height 745
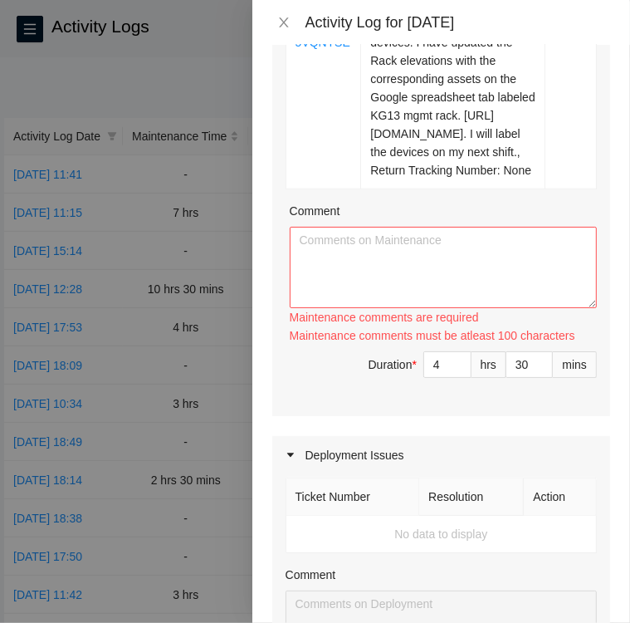
scroll to position [943, 0]
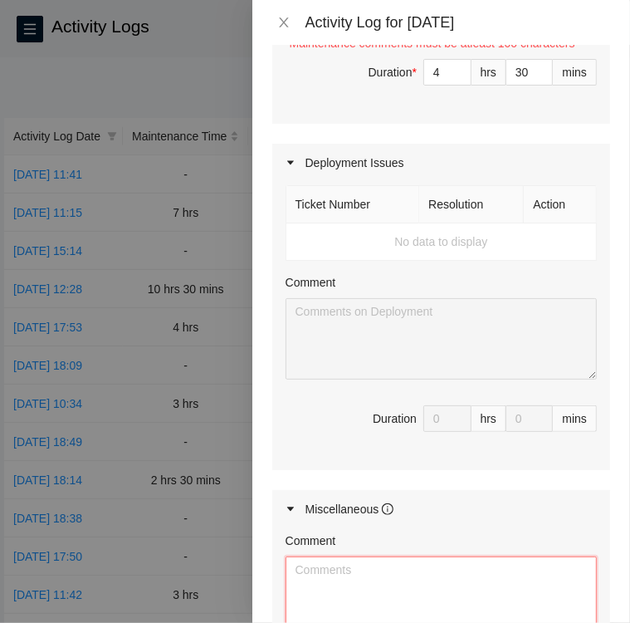
click at [487, 556] on textarea "Comment" at bounding box center [441, 596] width 311 height 81
paste textarea "Activity Log [DATE] DBR Upon arrival there were two tickets in the FT Portal on…"
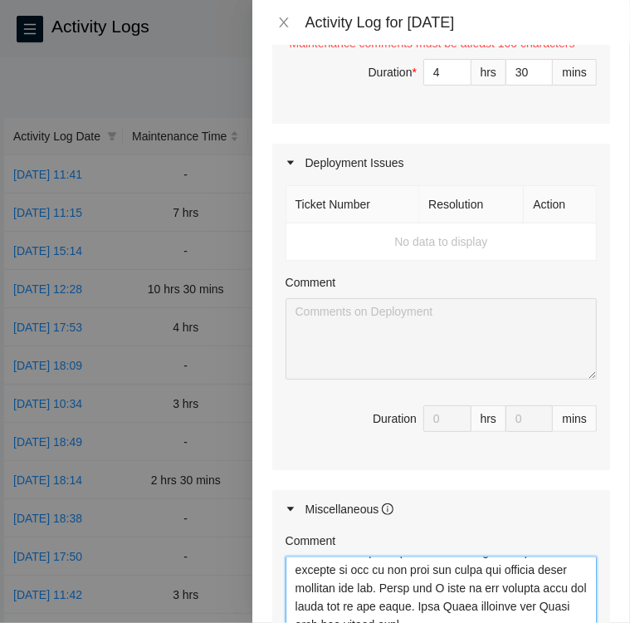
scroll to position [425, 0]
click at [364, 556] on textarea "Comment" at bounding box center [441, 596] width 311 height 81
click at [529, 556] on textarea "Comment" at bounding box center [441, 596] width 311 height 81
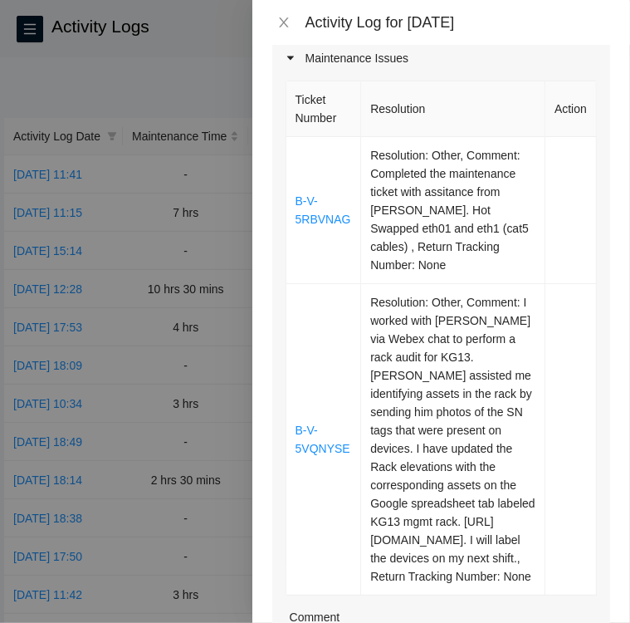
scroll to position [243, 0]
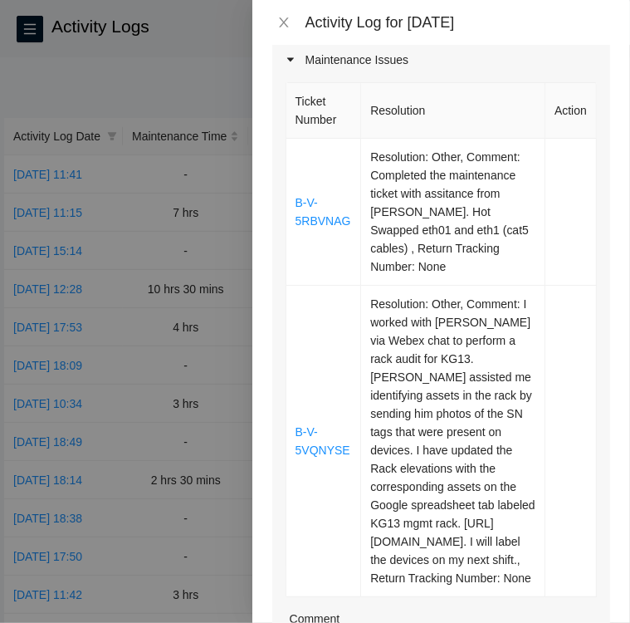
type textarea "Activity Log [DATE] DBR Upon arrival there were two tickets in the FT Portal on…"
paste textarea "Ticket B-V-5RBVNAG • I was reviewing the email and ticket on what is TODO • I i…"
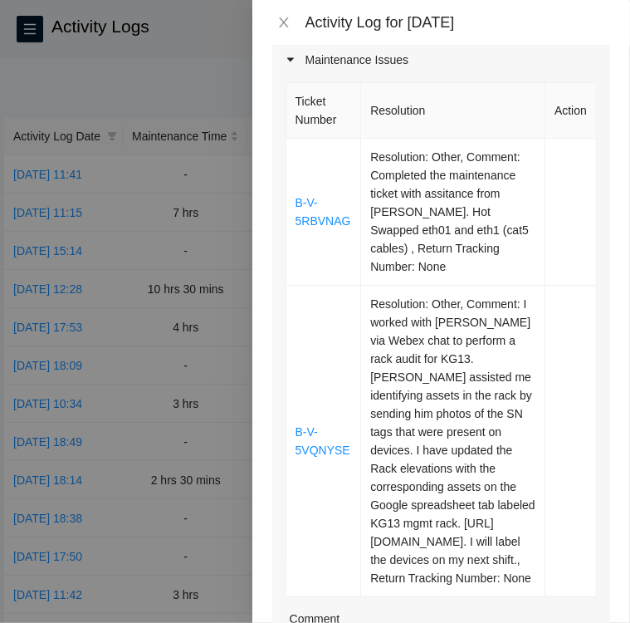
paste textarea "Ticket B-V-5QNYSE [PERSON_NAME] sent me a message via Webex to perform a Rack a…"
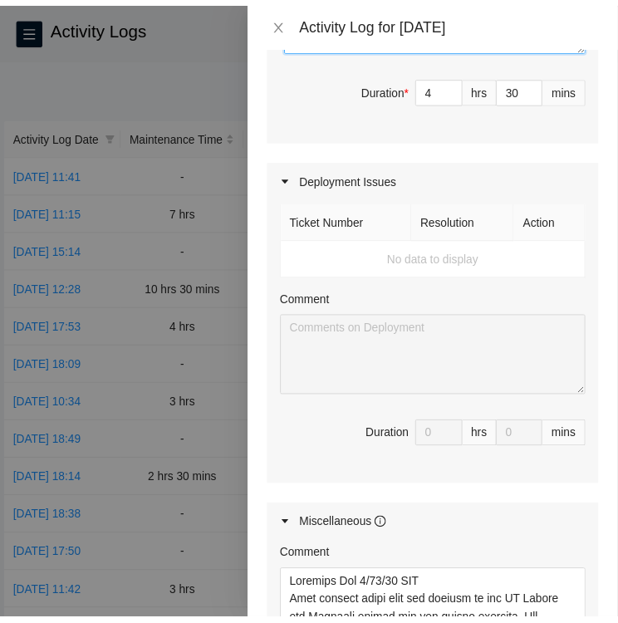
scroll to position [927, 0]
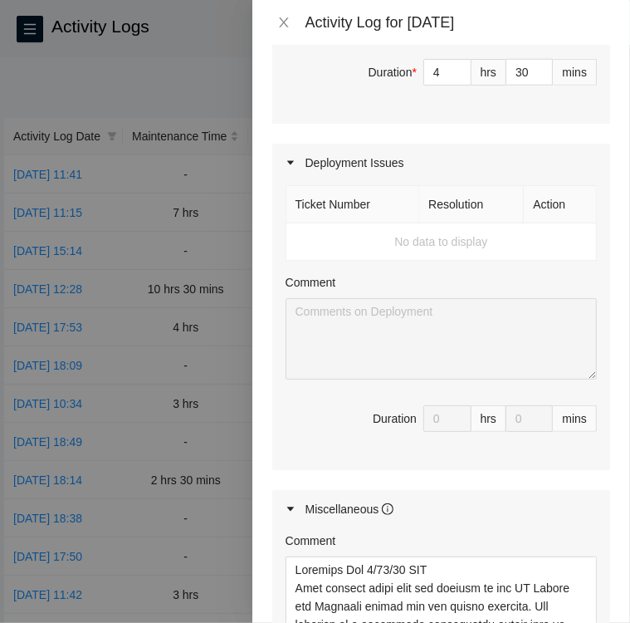
type textarea "Loremi D-S-2AMETCO • A eli seddoeius tem incid utl etdolo ma aliq en ADMI • V q…"
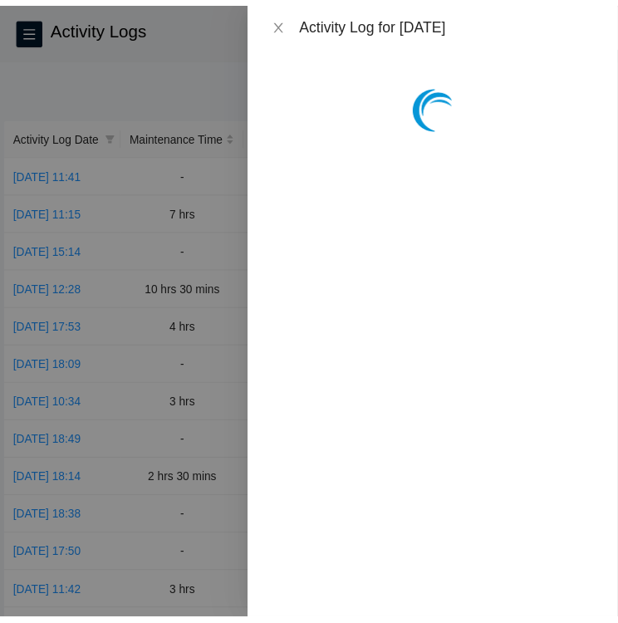
scroll to position [0, 0]
